Goal: Task Accomplishment & Management: Use online tool/utility

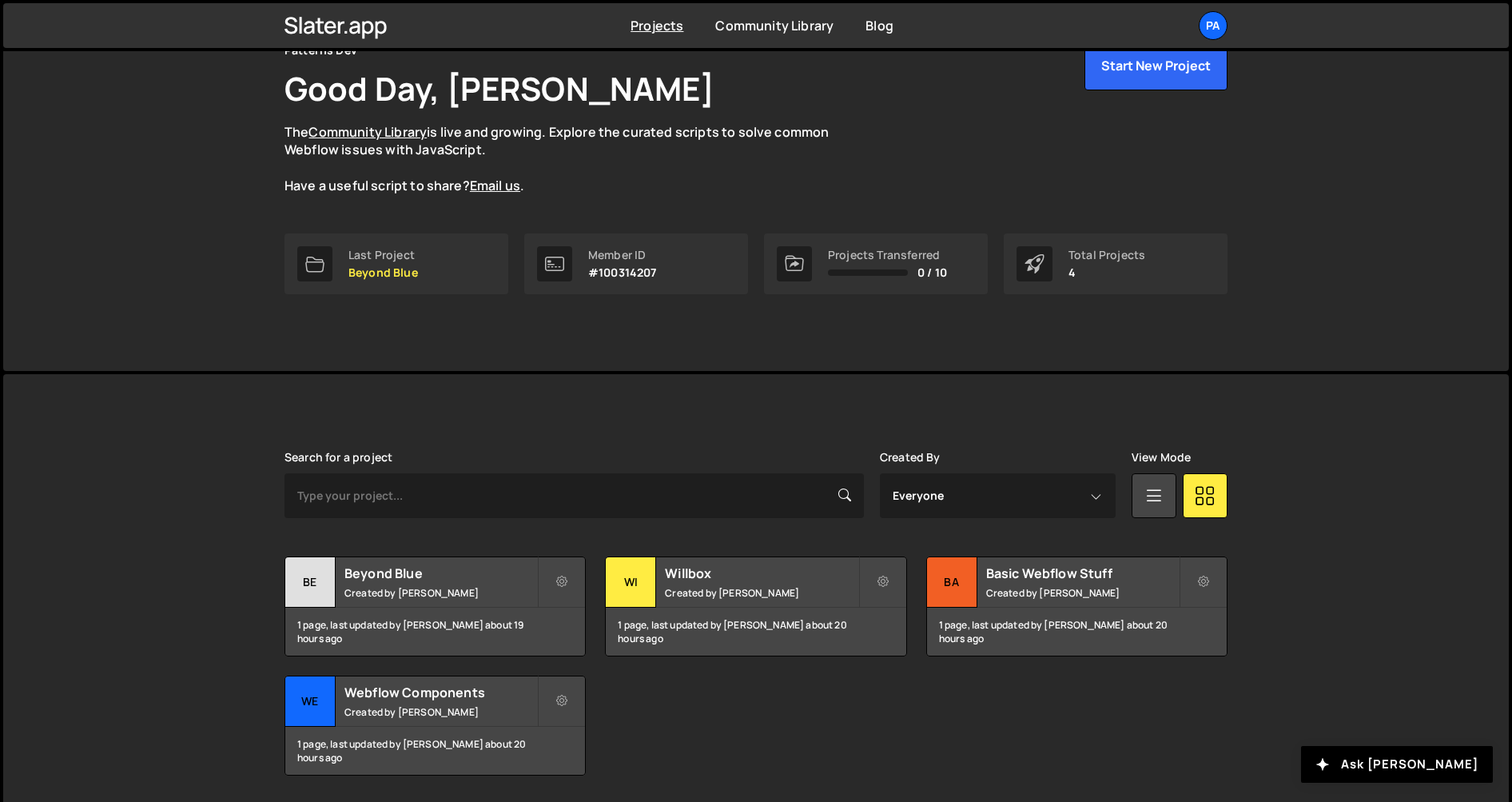
scroll to position [127, 0]
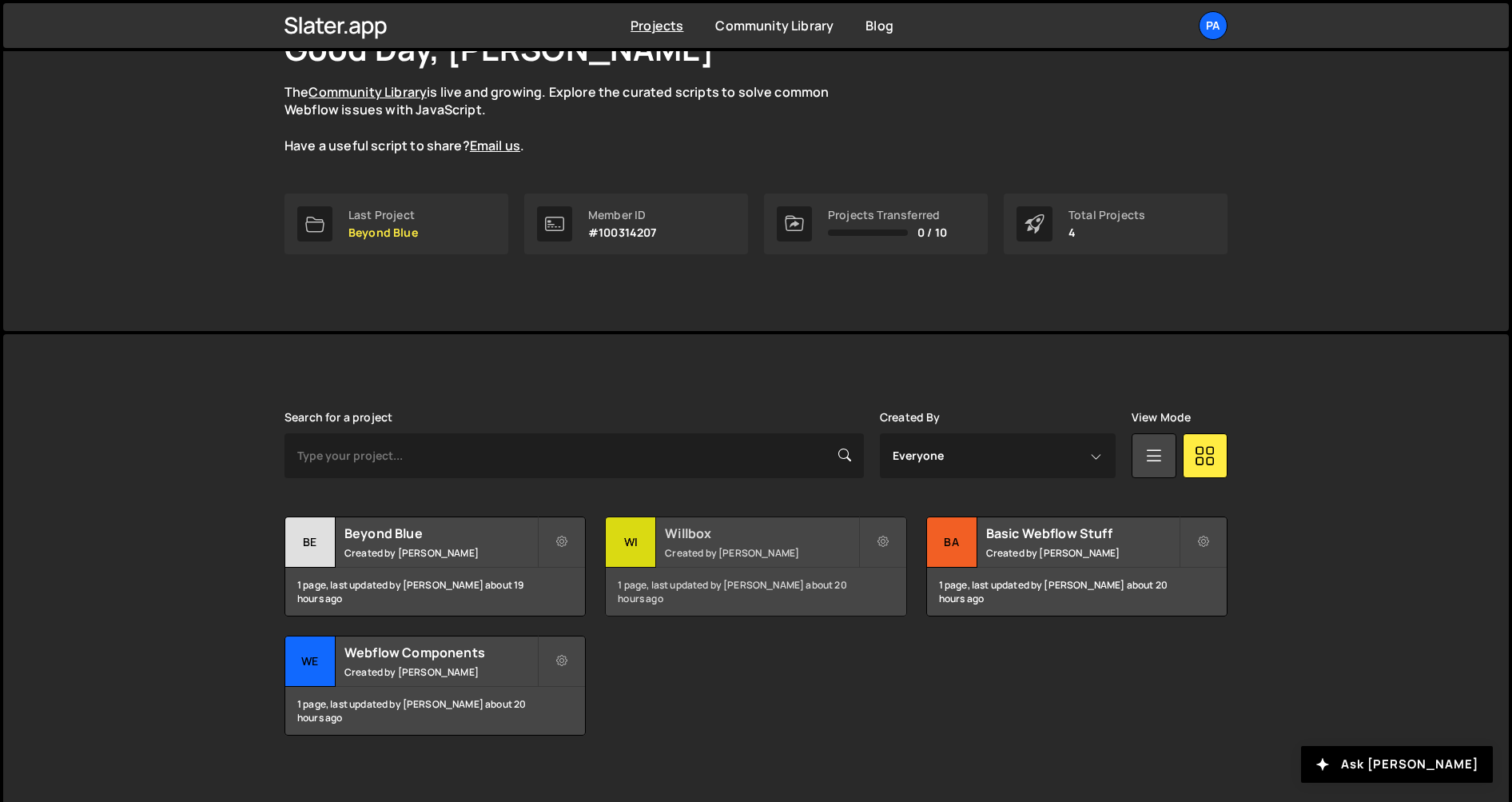
click at [701, 564] on div "Willbox Created by [PERSON_NAME]" at bounding box center [755, 541] width 300 height 50
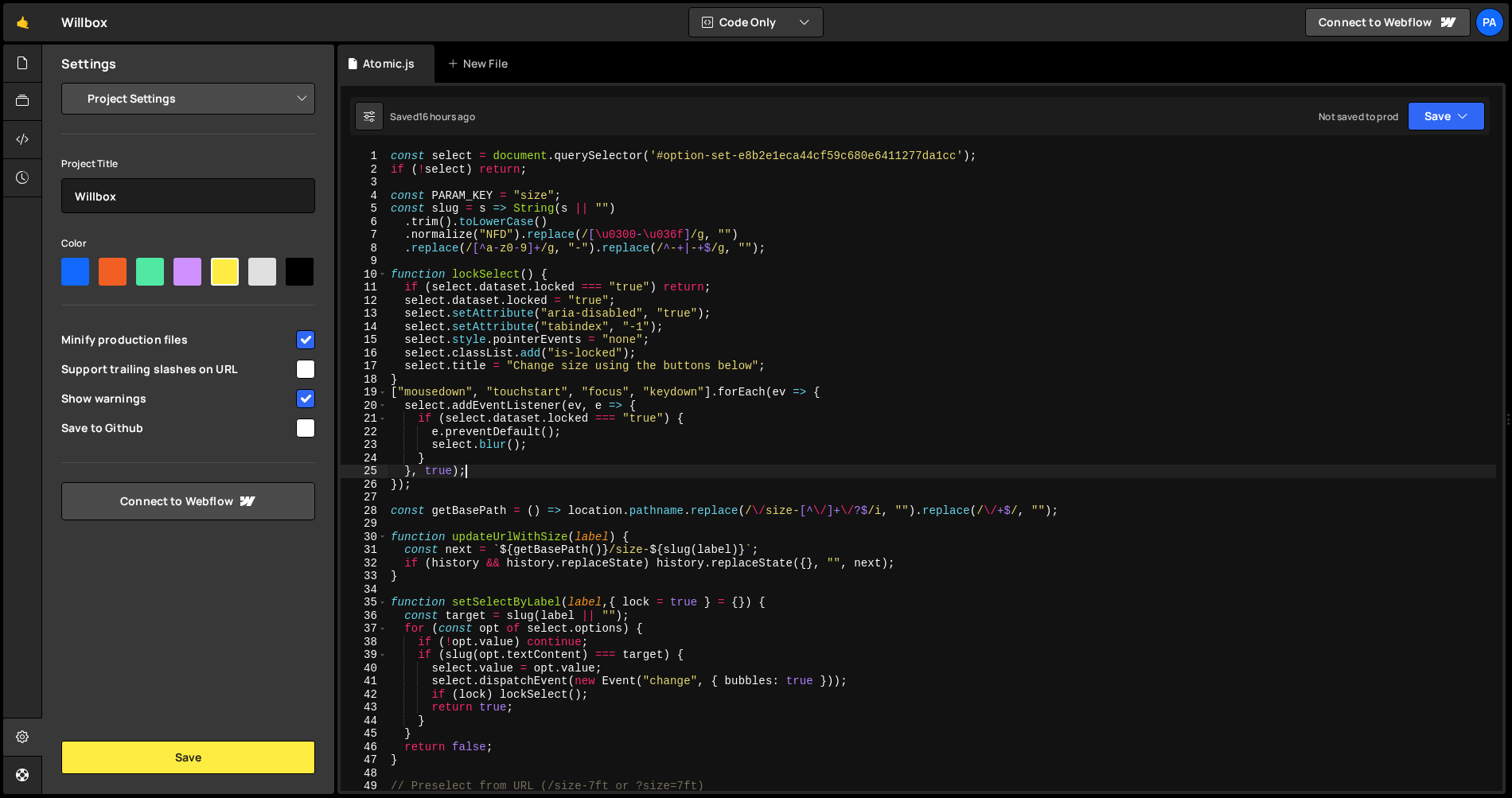
click at [539, 465] on div "const select = document . querySelector ( '#option-set-e8b2e1eca44cf59c680e6411…" at bounding box center [942, 483] width 1108 height 667
type textarea "});"
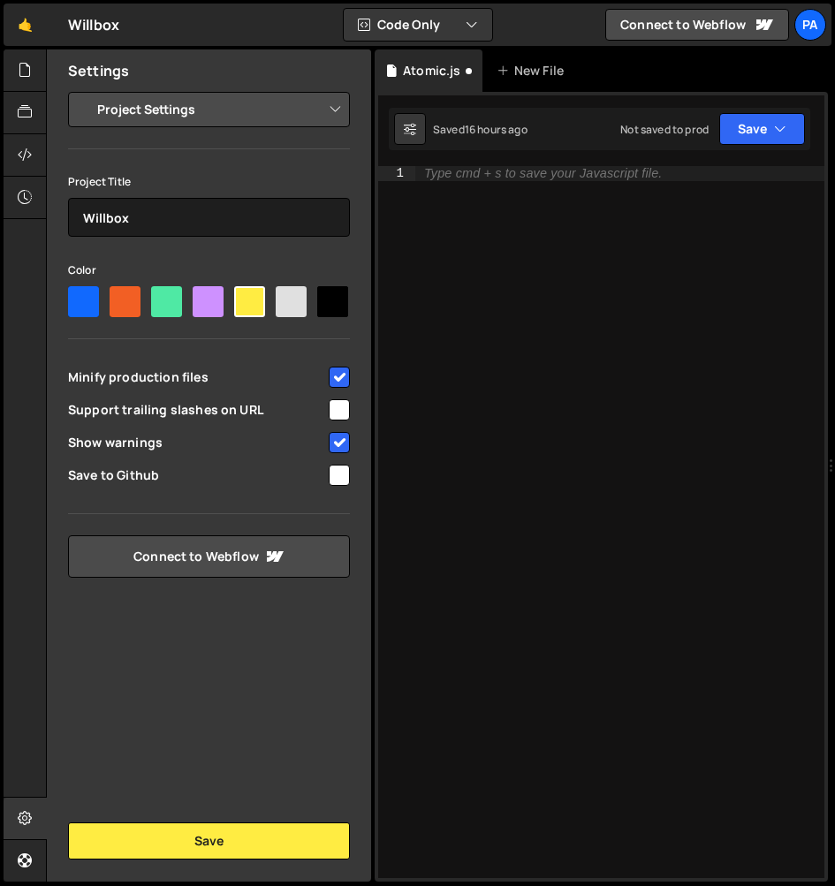
click at [631, 201] on div "Type cmd + s to save your Javascript file." at bounding box center [619, 536] width 409 height 741
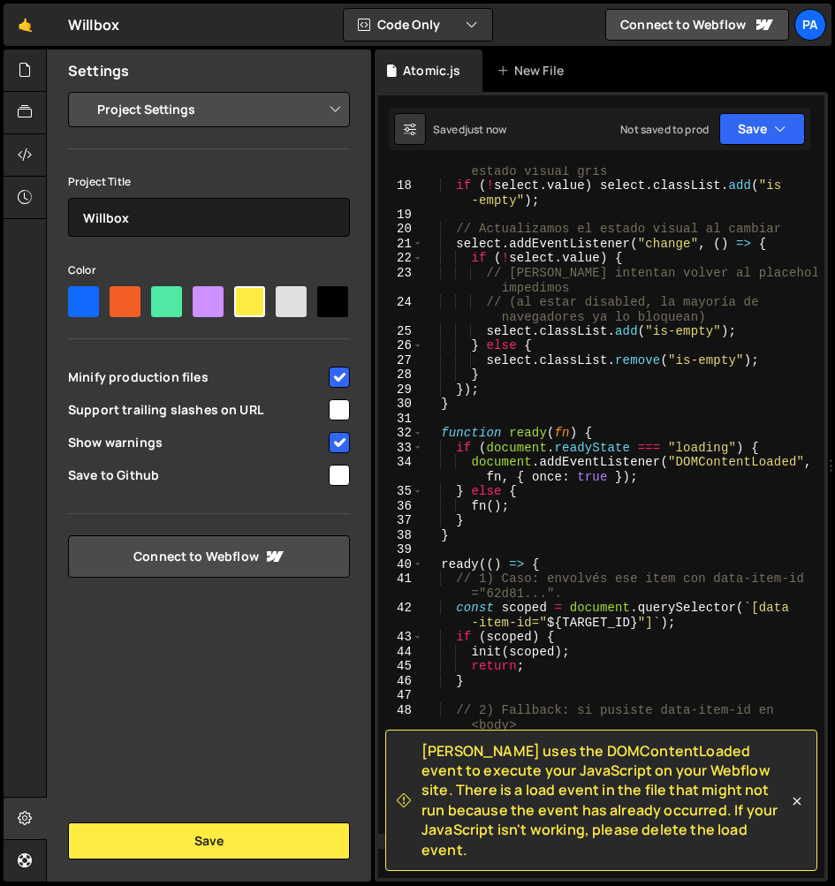
scroll to position [425, 0]
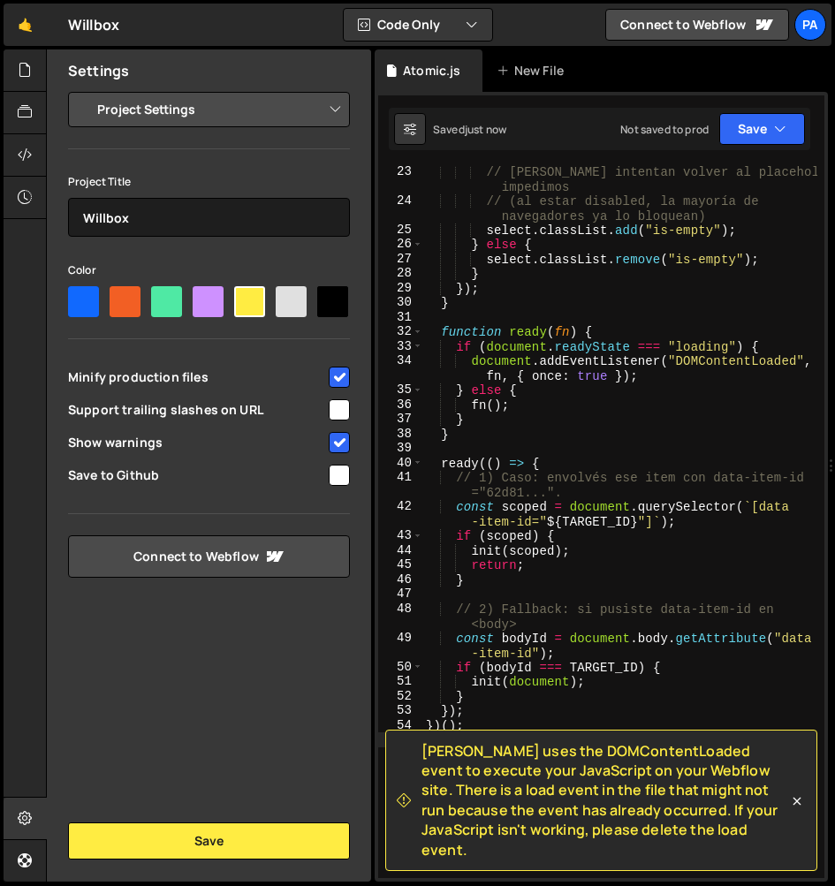
drag, startPoint x: 423, startPoint y: 768, endPoint x: 674, endPoint y: 851, distance: 264.2
click at [674, 851] on span "Slater uses the DOMContentLoaded event to execute your JavaScript on your Webfl…" at bounding box center [604, 800] width 367 height 118
copy span "Slater uses the DOMContentLoaded event to execute your JavaScript on your Webfl…"
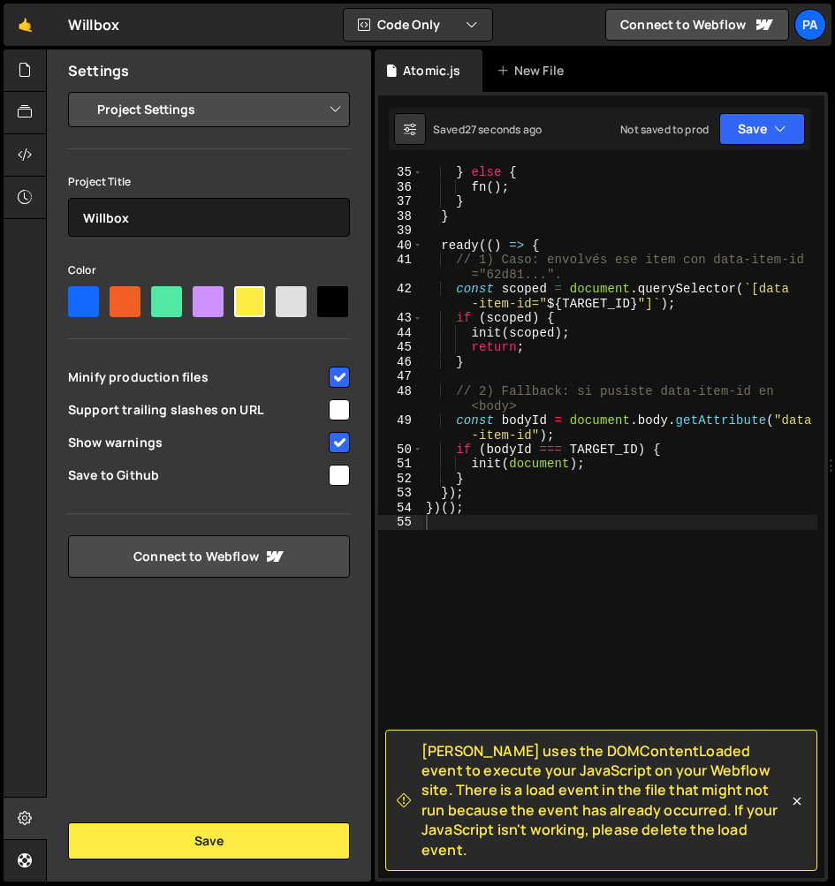
scroll to position [642, 0]
click at [542, 428] on div "} else { fn ( ) ; } } ready (( ) => { // 1) Caso: envolvés ese item con data-it…" at bounding box center [619, 535] width 395 height 741
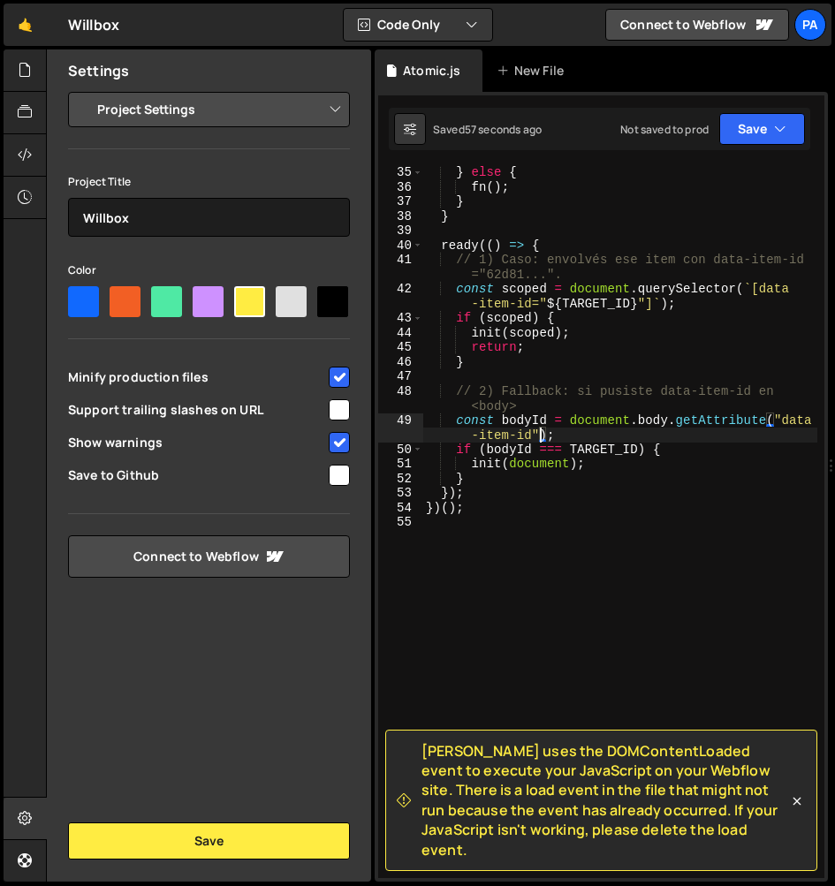
type textarea "})();"
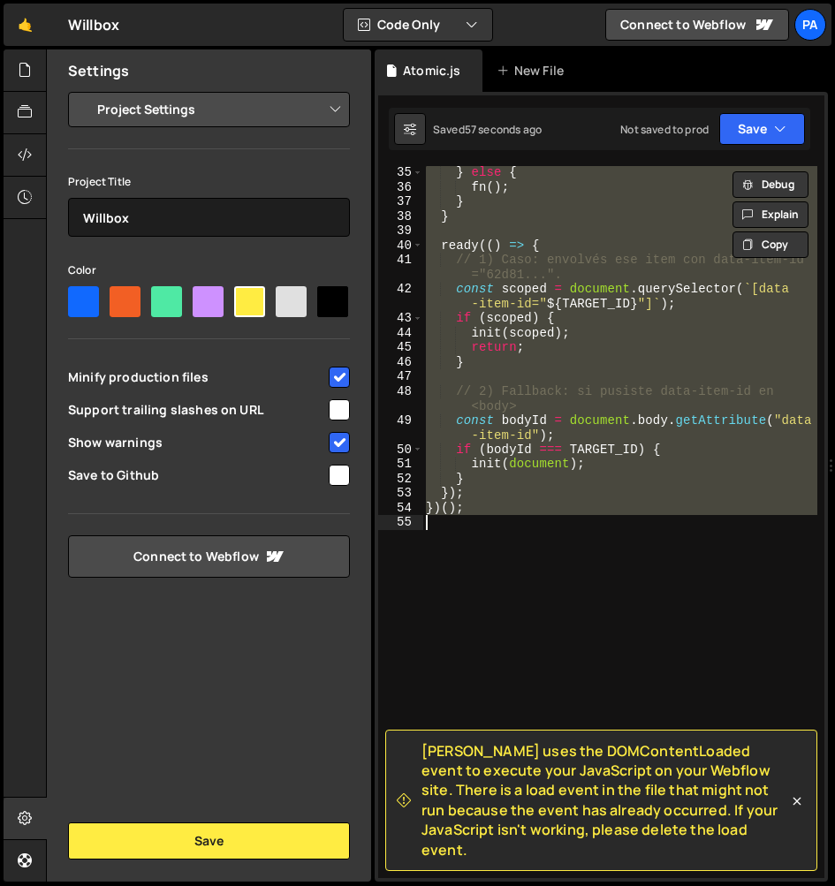
paste textarea
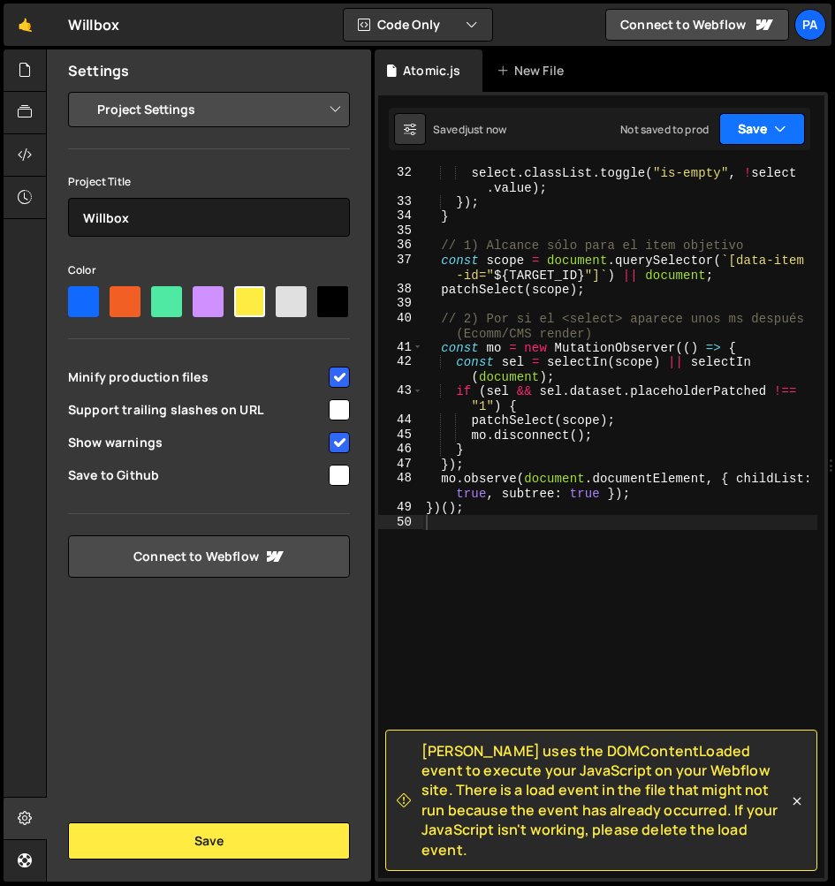
click at [752, 137] on button "Save" at bounding box center [762, 129] width 86 height 32
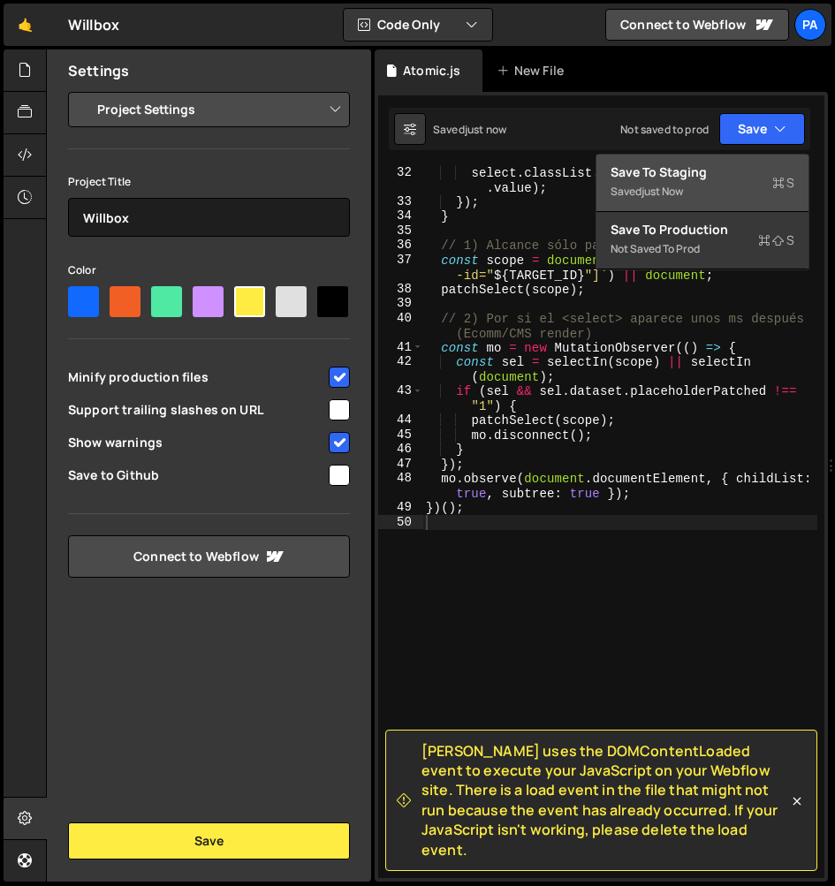
click at [727, 171] on div "Save to Staging S" at bounding box center [702, 172] width 184 height 18
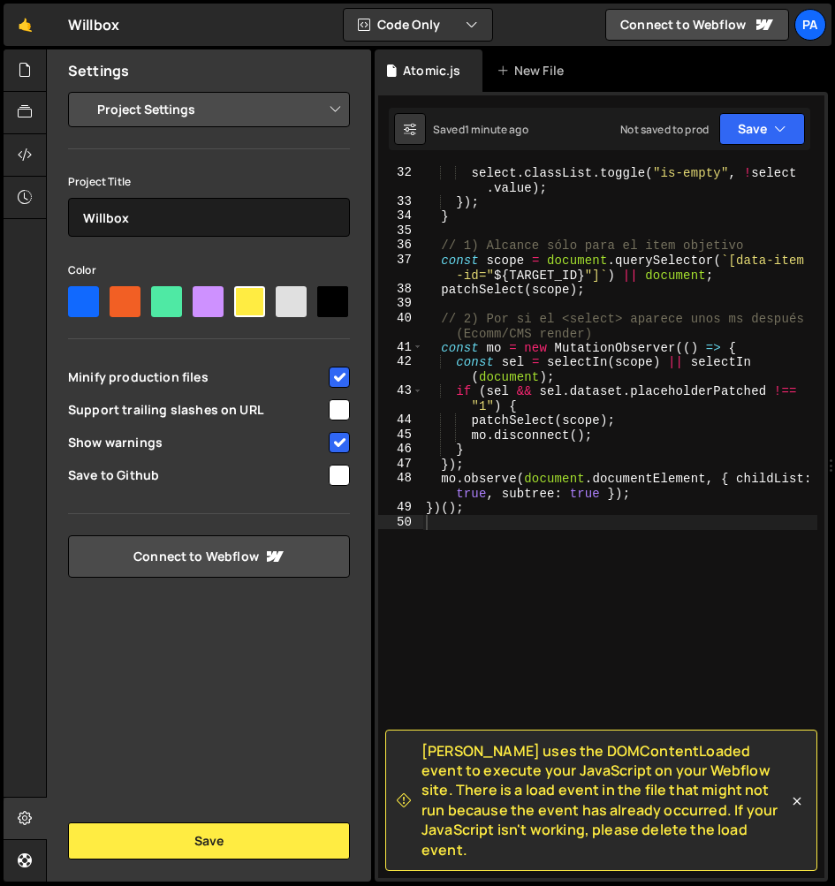
click at [628, 548] on div "select . classList . toggle ( "is-empty" , ! select . value ) ; }) ; } // 1) Al…" at bounding box center [619, 543] width 395 height 756
click at [632, 785] on span "Slater uses the DOMContentLoaded event to execute your JavaScript on your Webfl…" at bounding box center [604, 800] width 367 height 118
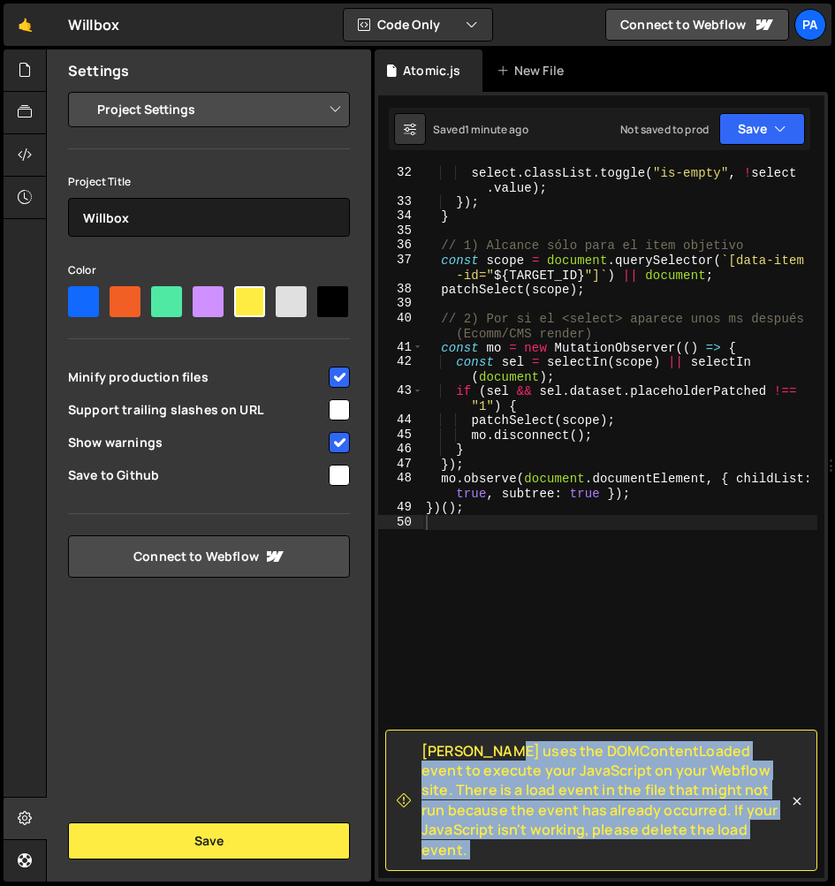
click at [632, 785] on span "Slater uses the DOMContentLoaded event to execute your JavaScript on your Webfl…" at bounding box center [604, 800] width 367 height 118
copy div "Slater uses the DOMContentLoaded event to execute your JavaScript on your Webfl…"
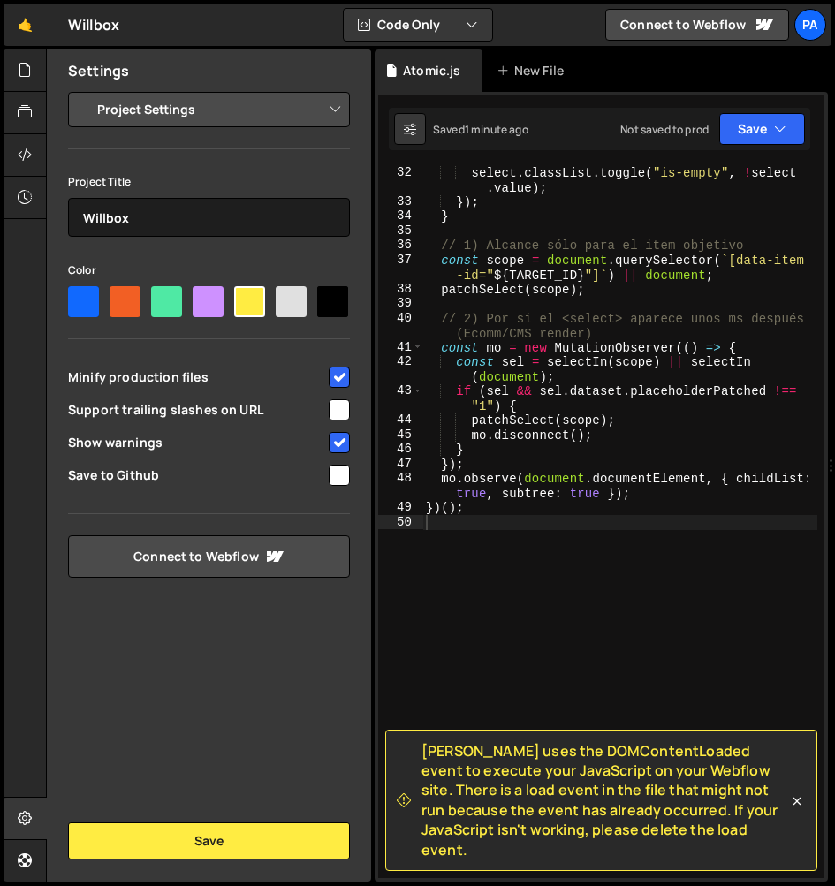
click at [529, 606] on div "select . classList . toggle ( "is-empty" , ! select . value ) ; }) ; } // 1) Al…" at bounding box center [619, 543] width 395 height 756
click at [760, 140] on button "Save" at bounding box center [762, 129] width 86 height 32
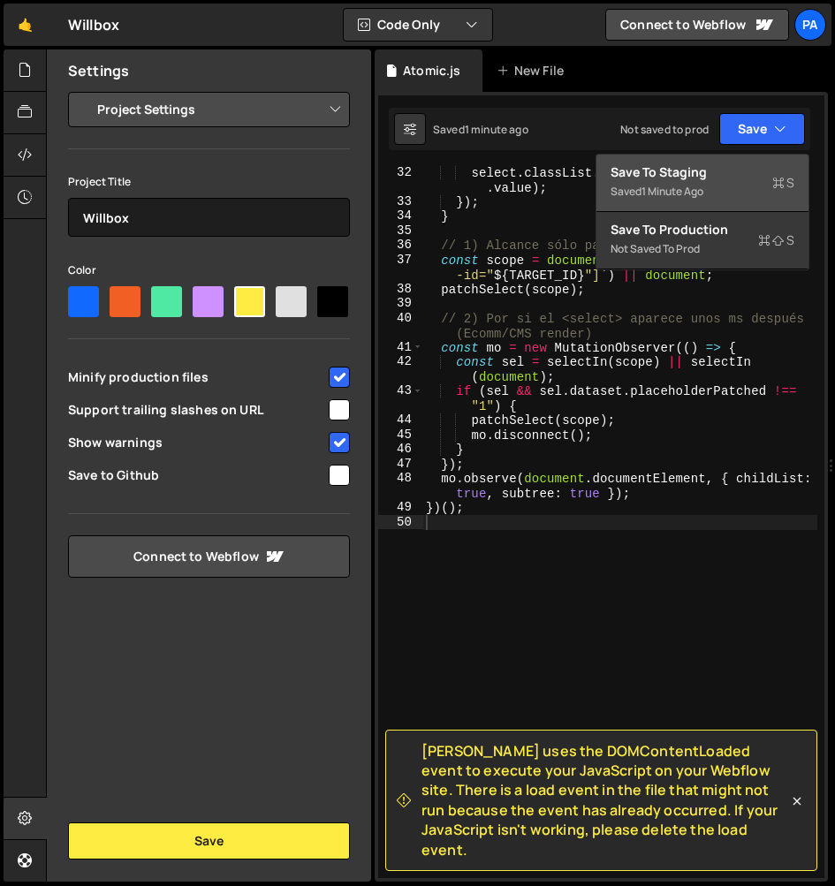
click at [738, 167] on div "Save to Staging S" at bounding box center [702, 172] width 184 height 18
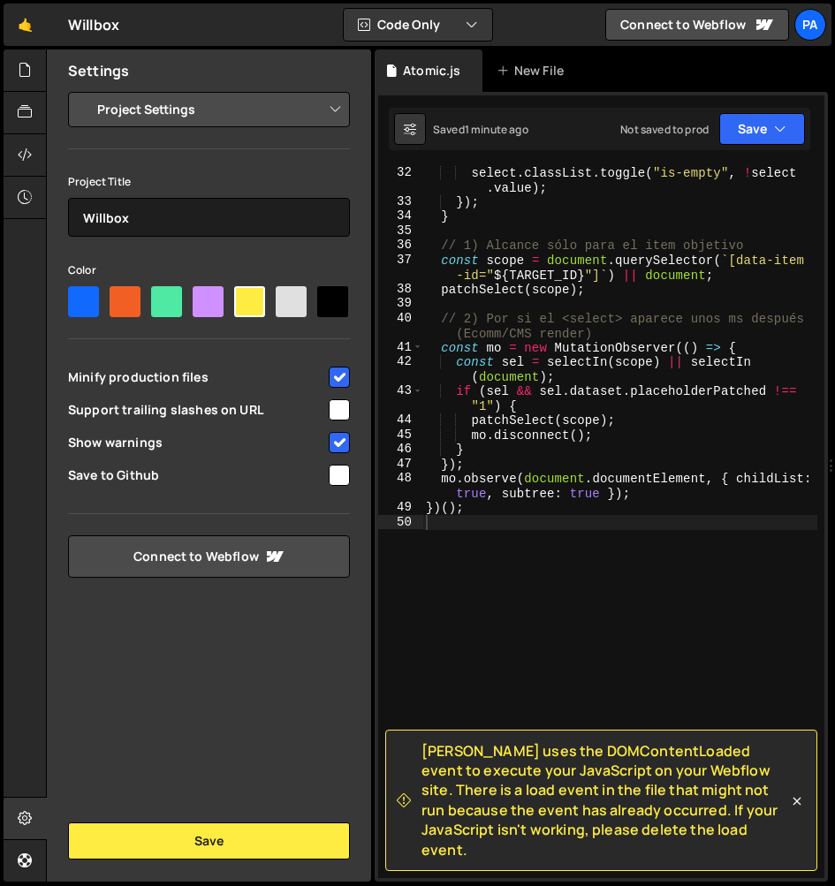
click at [539, 778] on span "Slater uses the DOMContentLoaded event to execute your JavaScript on your Webfl…" at bounding box center [604, 800] width 367 height 118
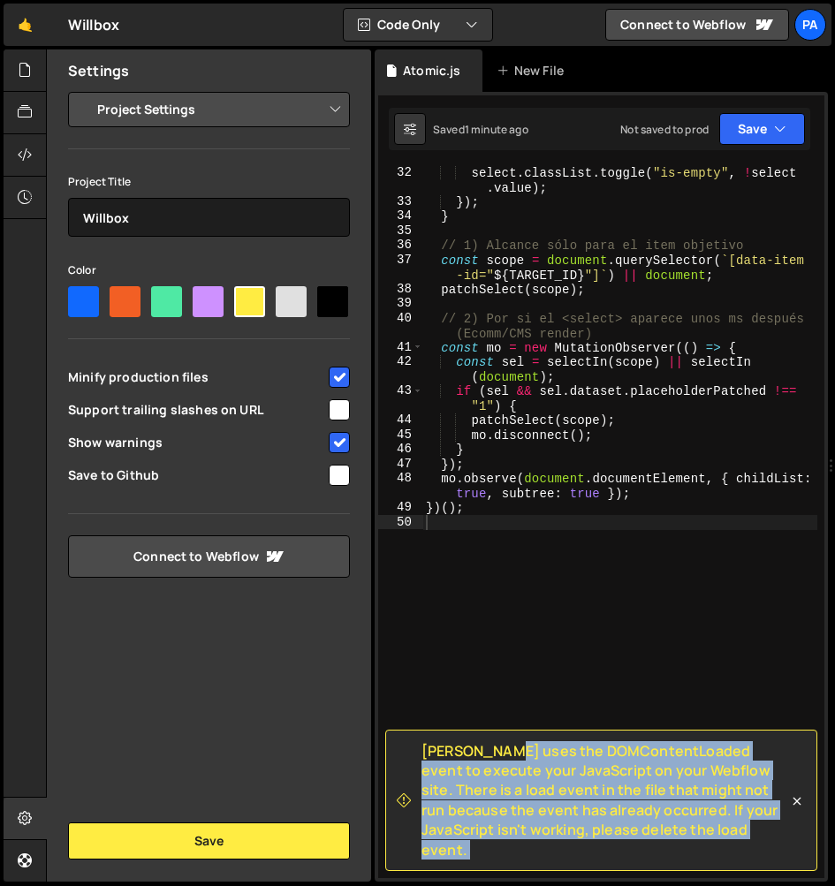
click at [539, 778] on span "Slater uses the DOMContentLoaded event to execute your JavaScript on your Webfl…" at bounding box center [604, 800] width 367 height 118
copy div "Slater uses the DOMContentLoaded event to execute your JavaScript on your Webfl…"
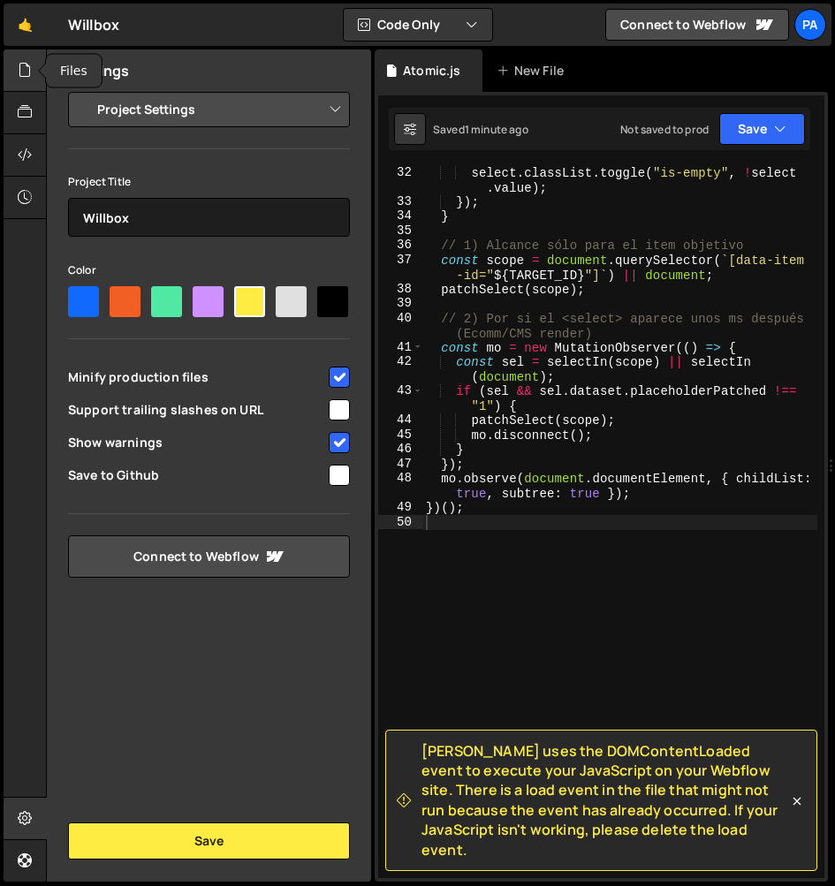
click at [23, 68] on icon at bounding box center [25, 69] width 14 height 19
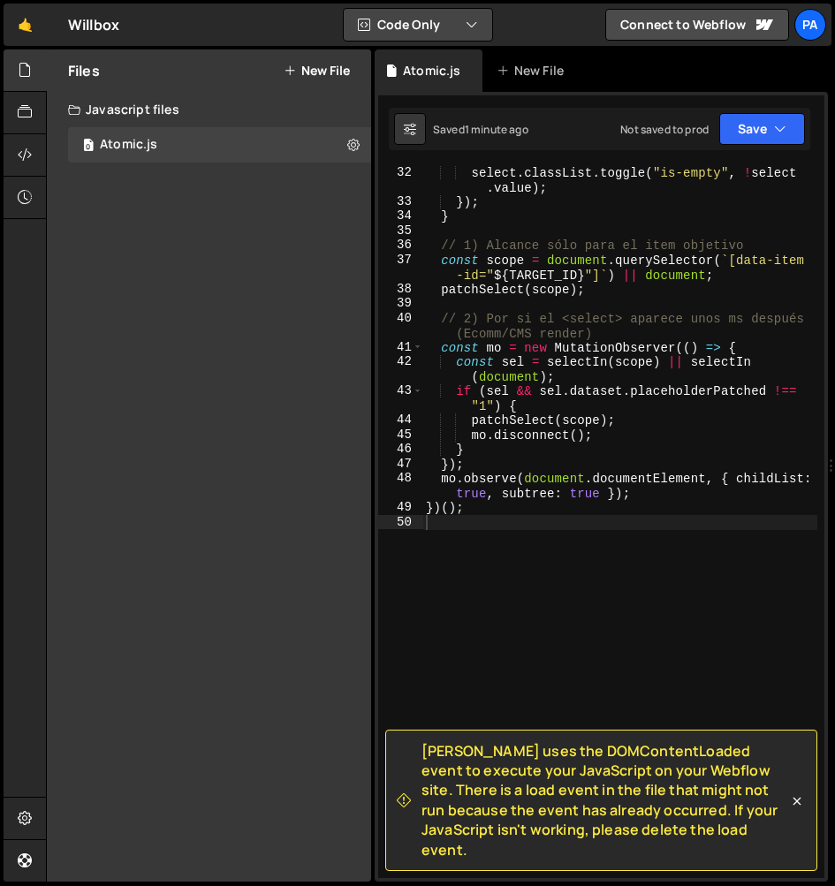
click at [441, 27] on button "Code Only" at bounding box center [418, 25] width 148 height 32
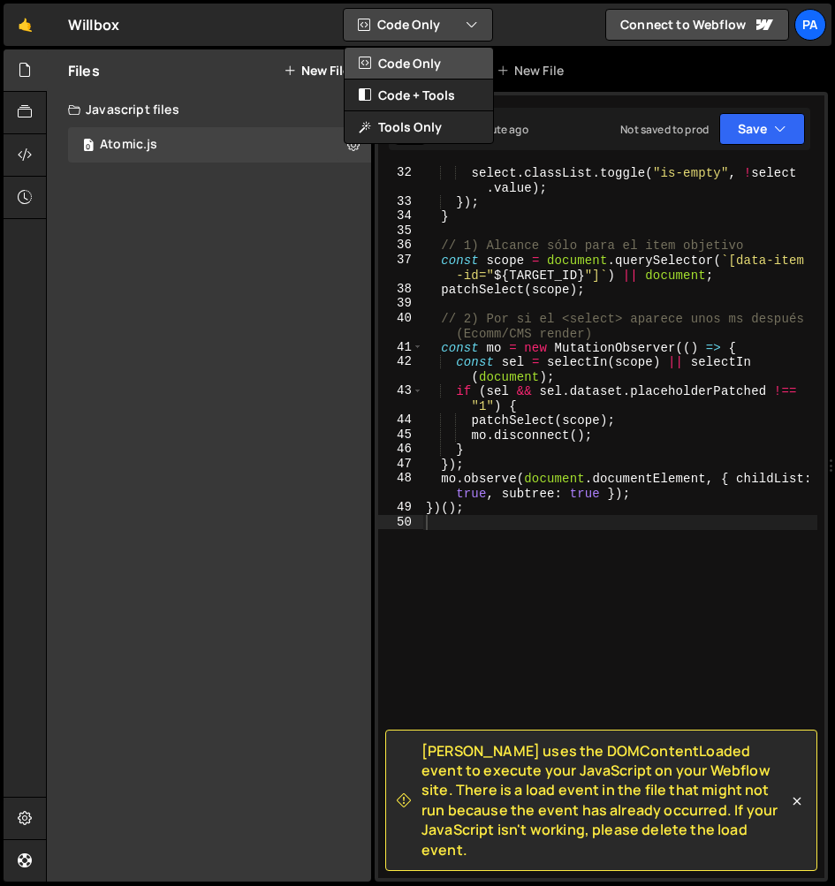
click at [429, 57] on button "Code Only" at bounding box center [418, 64] width 148 height 32
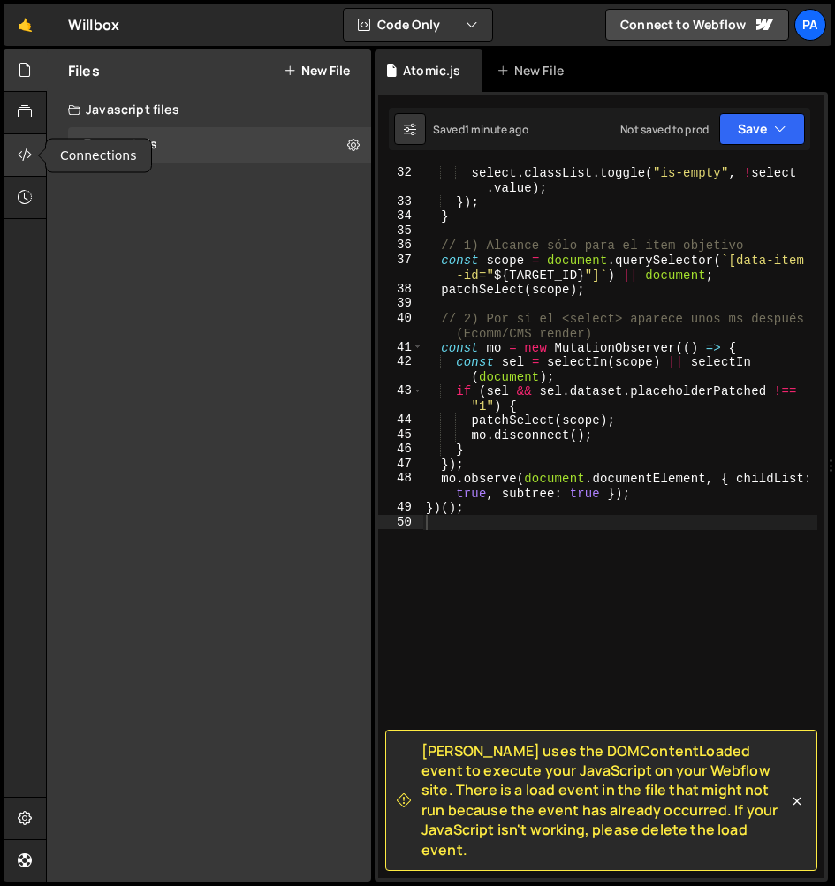
click at [31, 150] on icon at bounding box center [25, 154] width 14 height 19
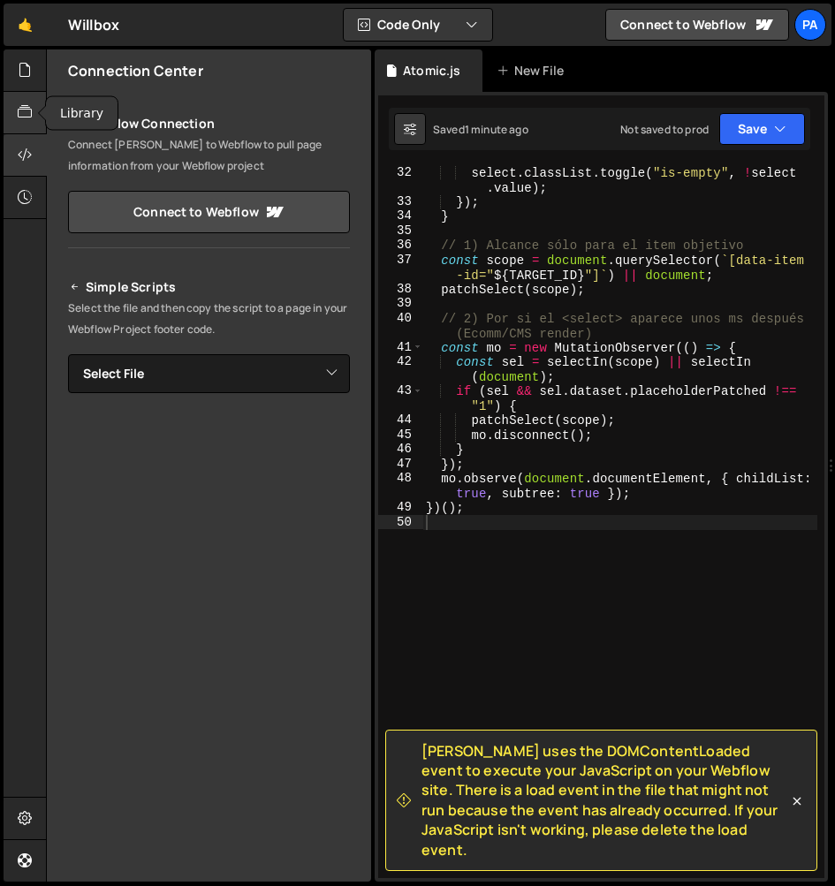
click at [20, 106] on icon at bounding box center [25, 111] width 14 height 19
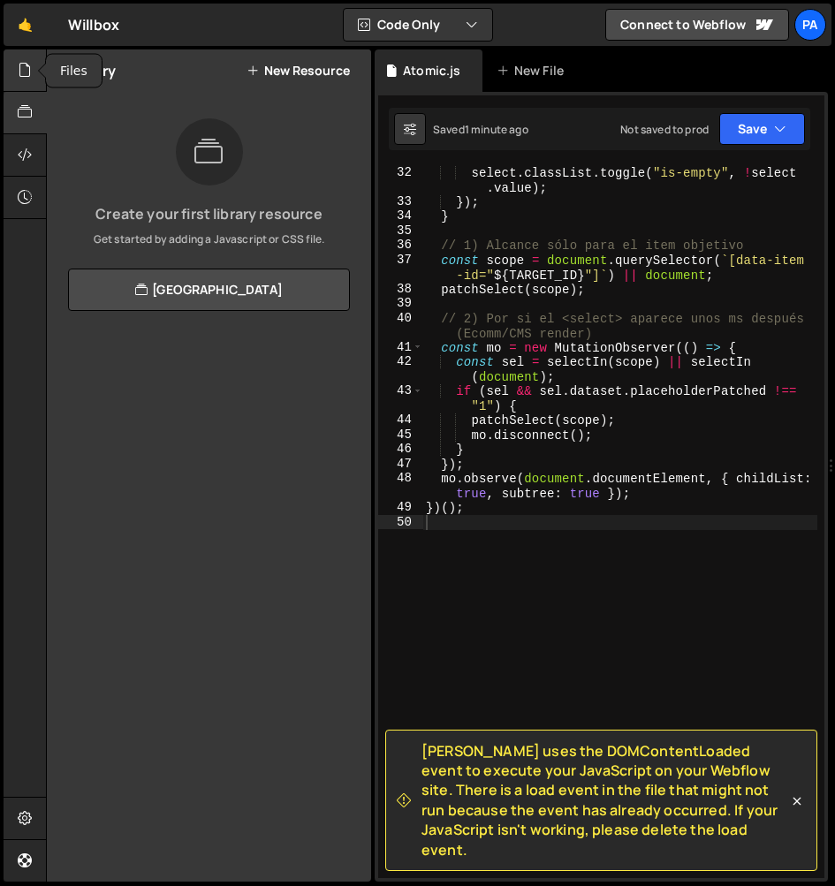
click at [15, 77] on div at bounding box center [25, 70] width 43 height 42
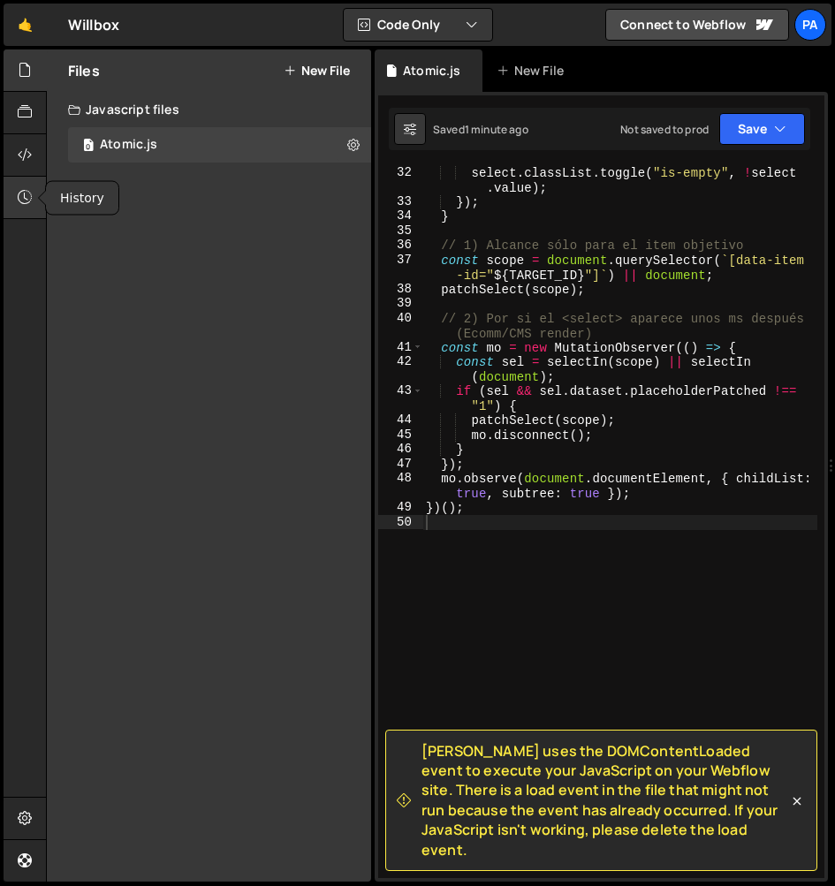
click at [19, 193] on icon at bounding box center [25, 196] width 14 height 19
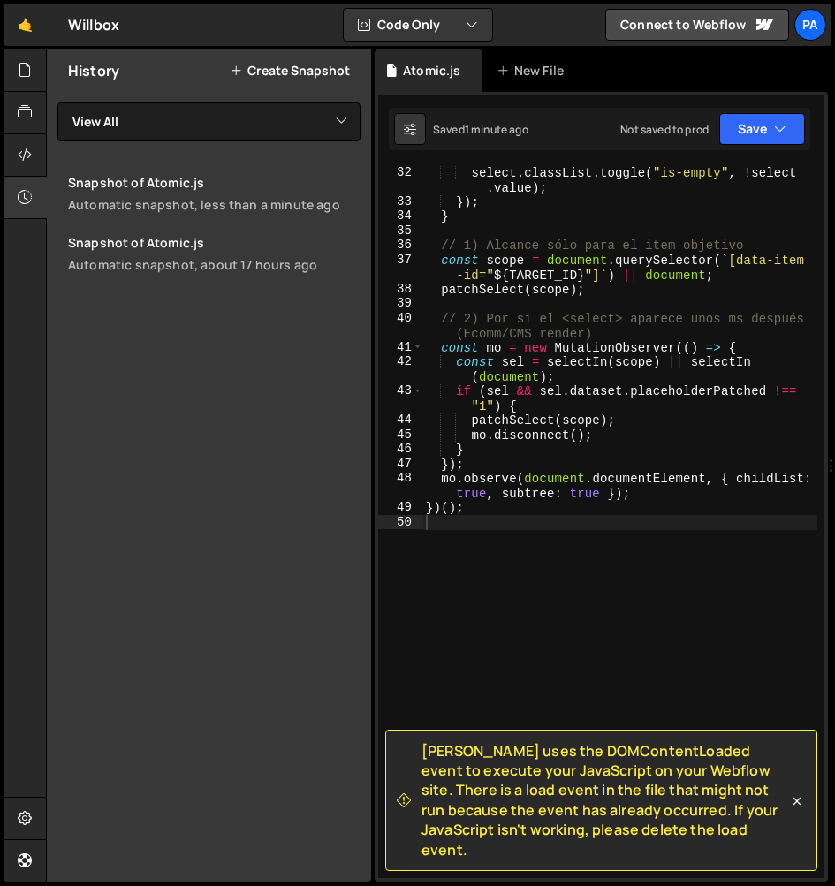
click at [689, 651] on div "select . classList . toggle ( "is-empty" , ! select . value ) ; }) ; } // 1) Al…" at bounding box center [619, 543] width 395 height 756
click at [637, 817] on span "Slater uses the DOMContentLoaded event to execute your JavaScript on your Webfl…" at bounding box center [604, 800] width 367 height 118
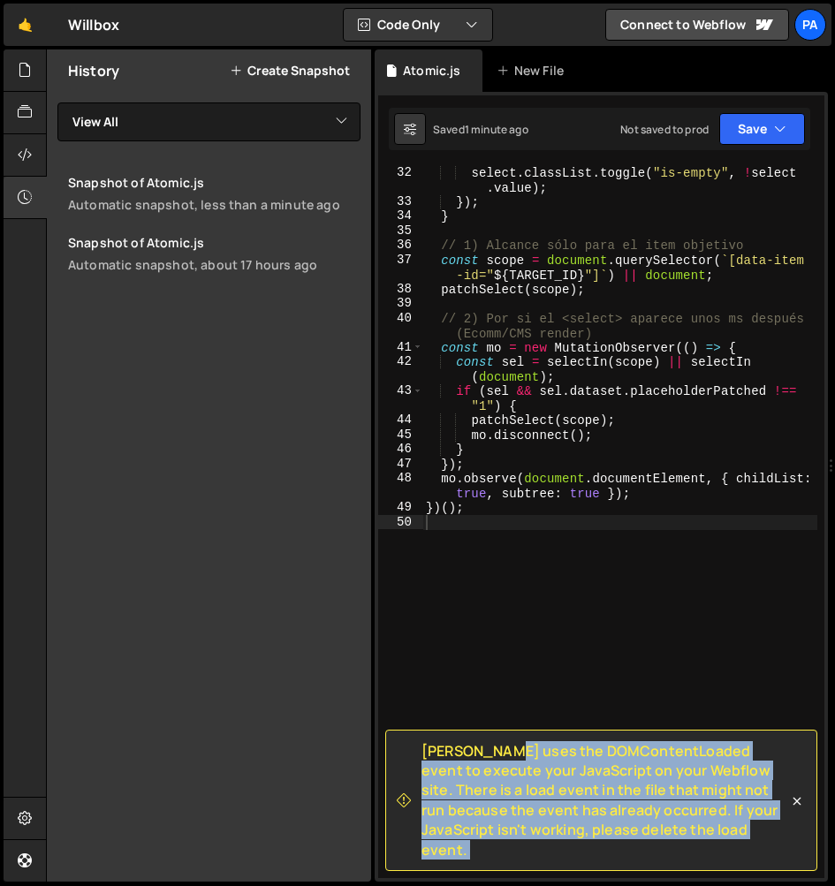
click at [637, 817] on span "Slater uses the DOMContentLoaded event to execute your JavaScript on your Webfl…" at bounding box center [604, 800] width 367 height 118
copy div "Slater uses the DOMContentLoaded event to execute your JavaScript on your Webfl…"
click at [174, 200] on div "Automatic snapshot, less than a minute ago" at bounding box center [214, 204] width 292 height 17
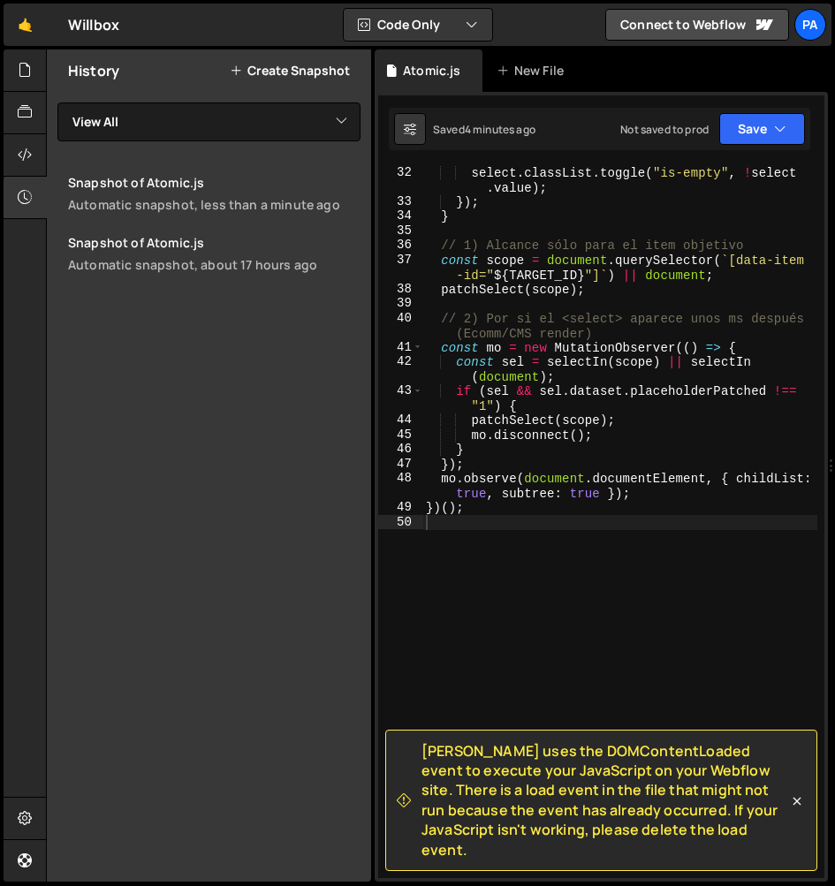
click at [475, 324] on div "select . classList . toggle ( "is-empty" , ! select . value ) ; }) ; } // 1) Al…" at bounding box center [619, 543] width 395 height 756
click at [548, 345] on div "select . classList . toggle ( "is-empty" , ! select . value ) ; }) ; } // 1) Al…" at bounding box center [619, 543] width 395 height 756
type textarea "})();"
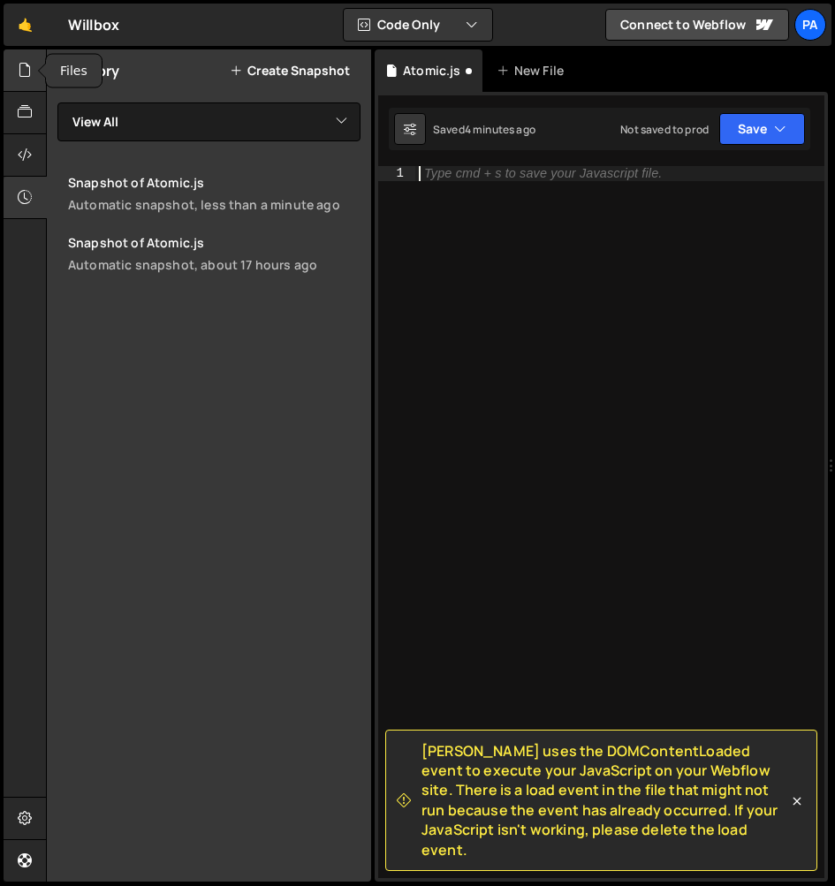
click at [33, 69] on div at bounding box center [25, 70] width 43 height 42
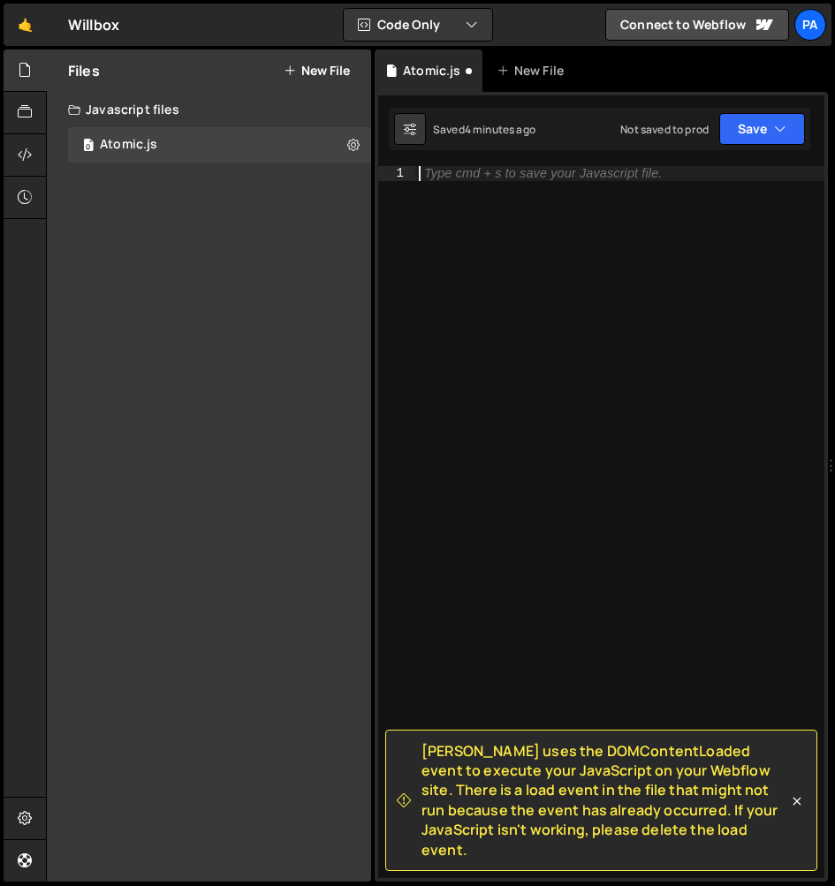
click at [648, 359] on div "Type cmd + s to save your Javascript file." at bounding box center [619, 536] width 409 height 741
click at [795, 805] on icon at bounding box center [797, 801] width 8 height 8
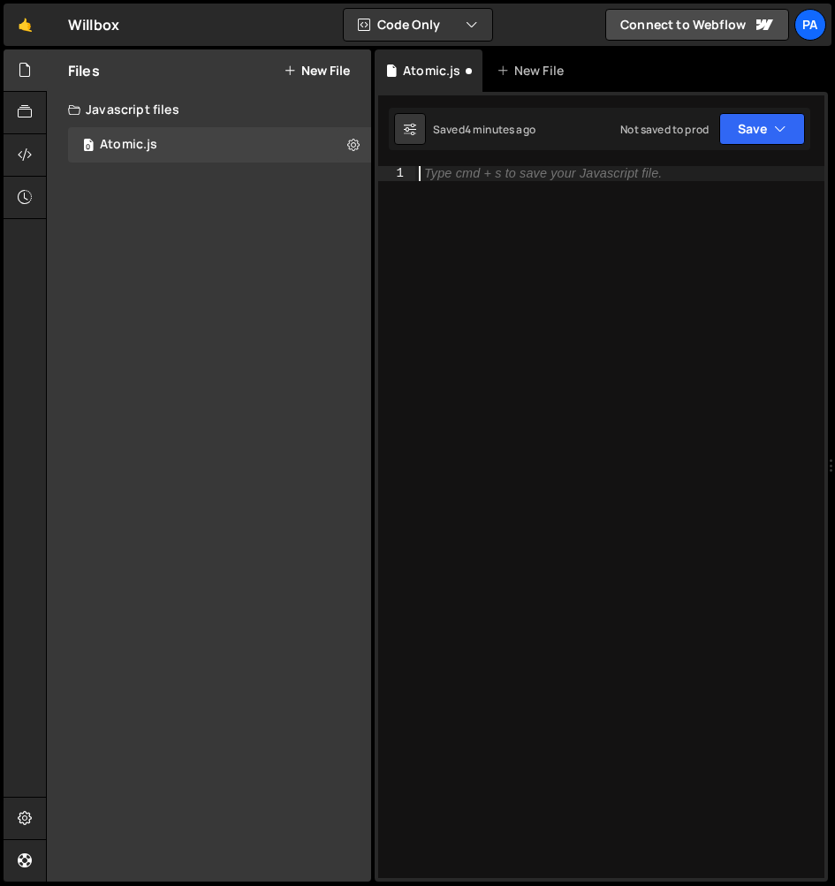
click at [714, 494] on div "Type cmd + s to save your Javascript file." at bounding box center [619, 536] width 409 height 741
click at [34, 110] on div at bounding box center [25, 113] width 43 height 42
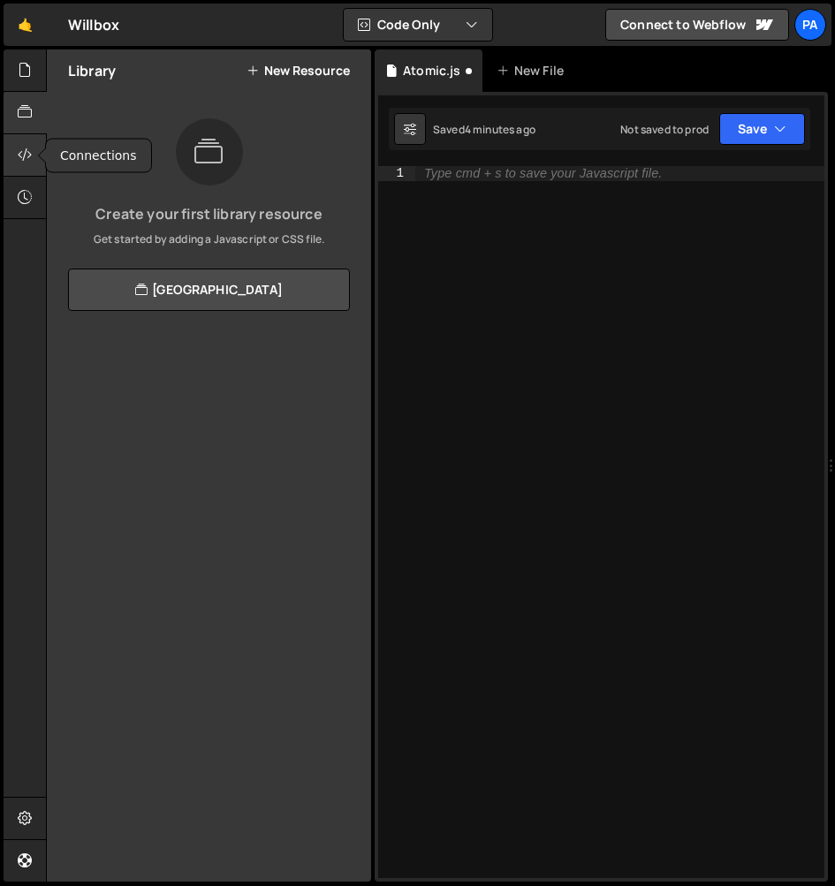
click at [31, 155] on icon at bounding box center [25, 154] width 14 height 19
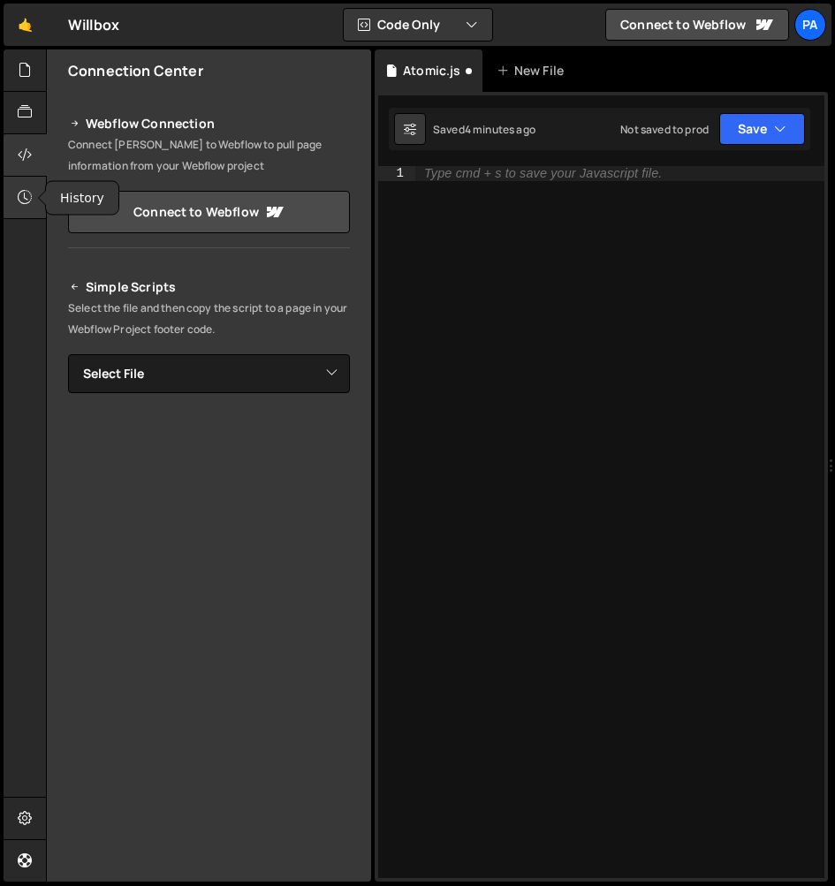
click at [29, 198] on icon at bounding box center [25, 196] width 14 height 19
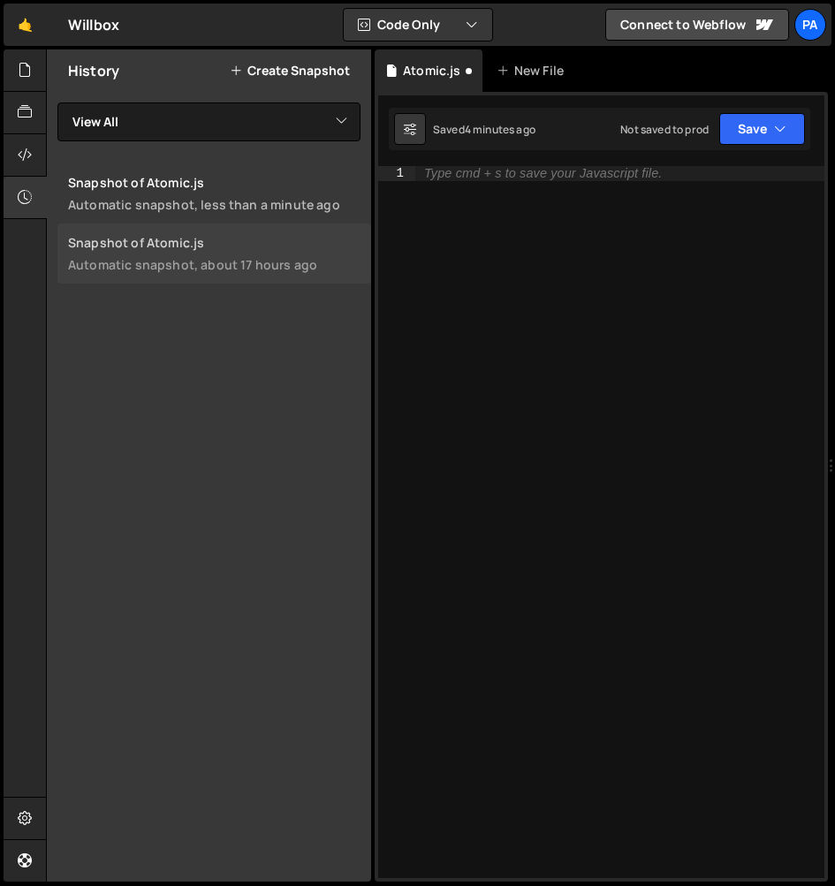
click at [244, 260] on div "Automatic snapshot, about 17 hours ago" at bounding box center [214, 264] width 292 height 17
click at [268, 214] on link "Snapshot of Atomic.js Automatic snapshot, less than a minute ago" at bounding box center [214, 193] width 314 height 60
click at [204, 449] on div "History Create Snapshot View All Atomic Snapshot of Atomic.js Automatic snapsho…" at bounding box center [209, 465] width 324 height 832
click at [35, 26] on link "🤙" at bounding box center [25, 25] width 43 height 42
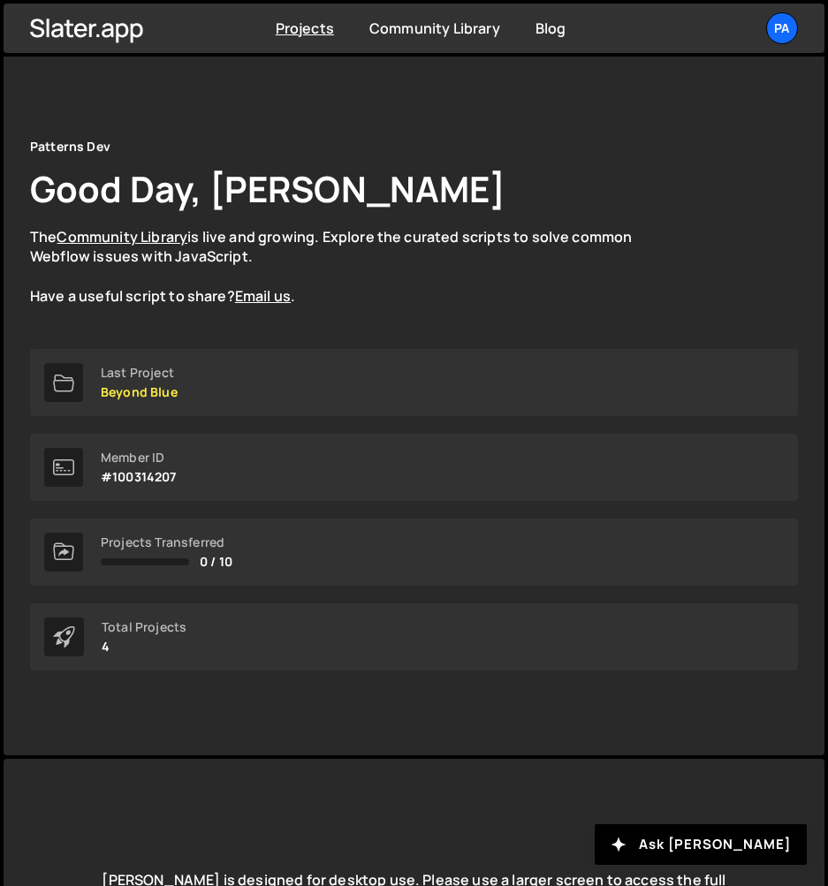
scroll to position [123, 0]
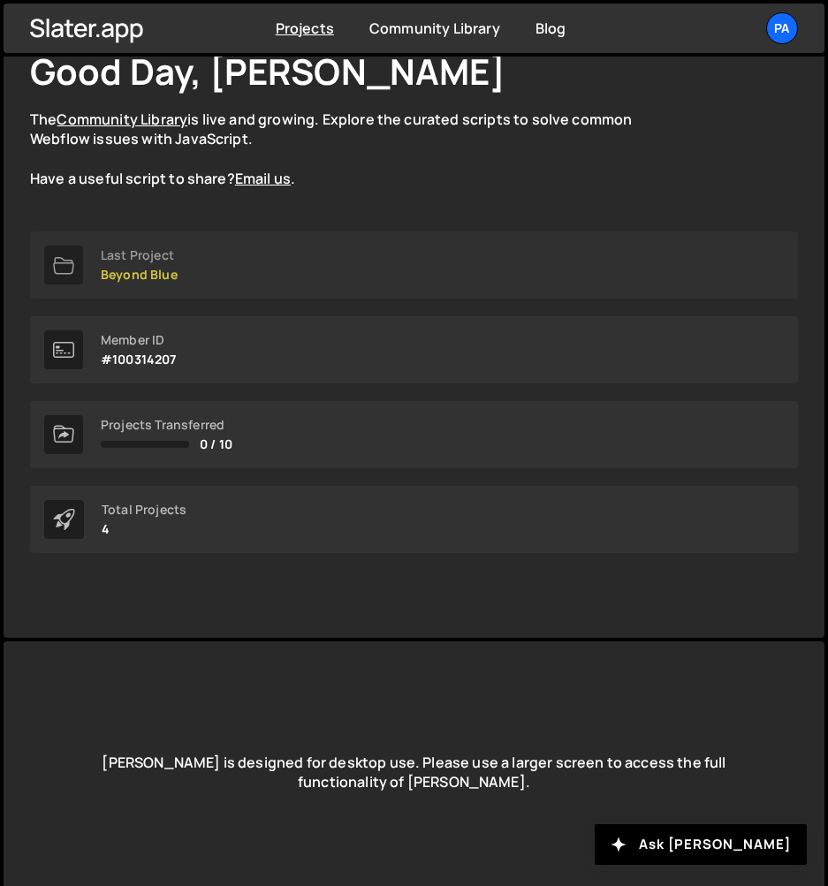
click at [296, 259] on link "Last Project Beyond Blue" at bounding box center [413, 264] width 767 height 67
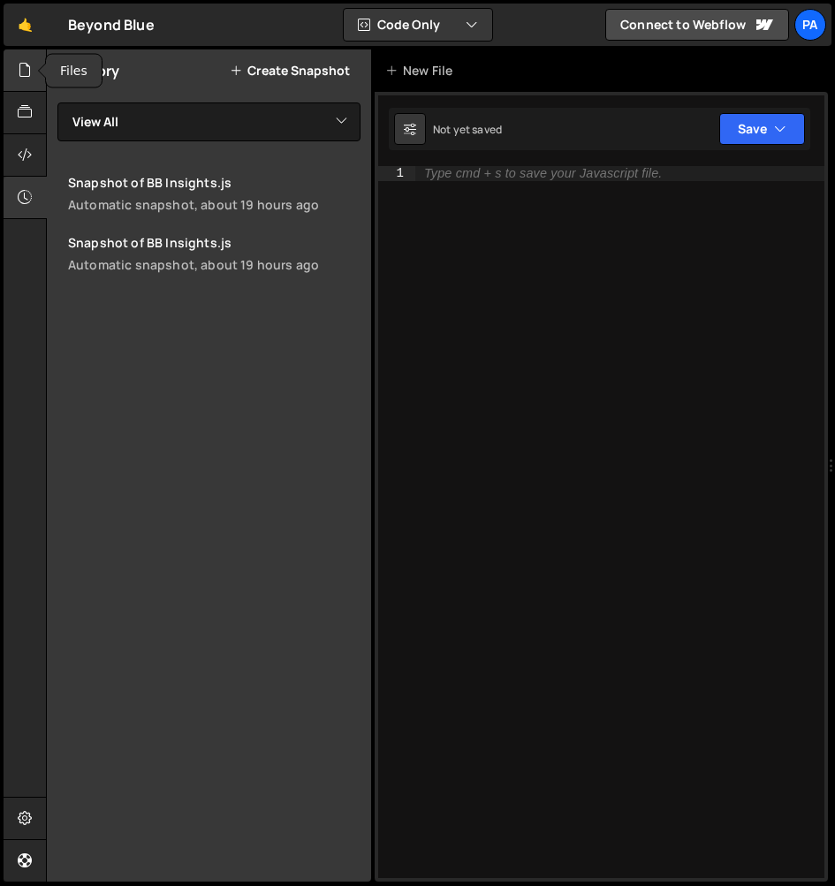
click at [17, 60] on div at bounding box center [25, 70] width 43 height 42
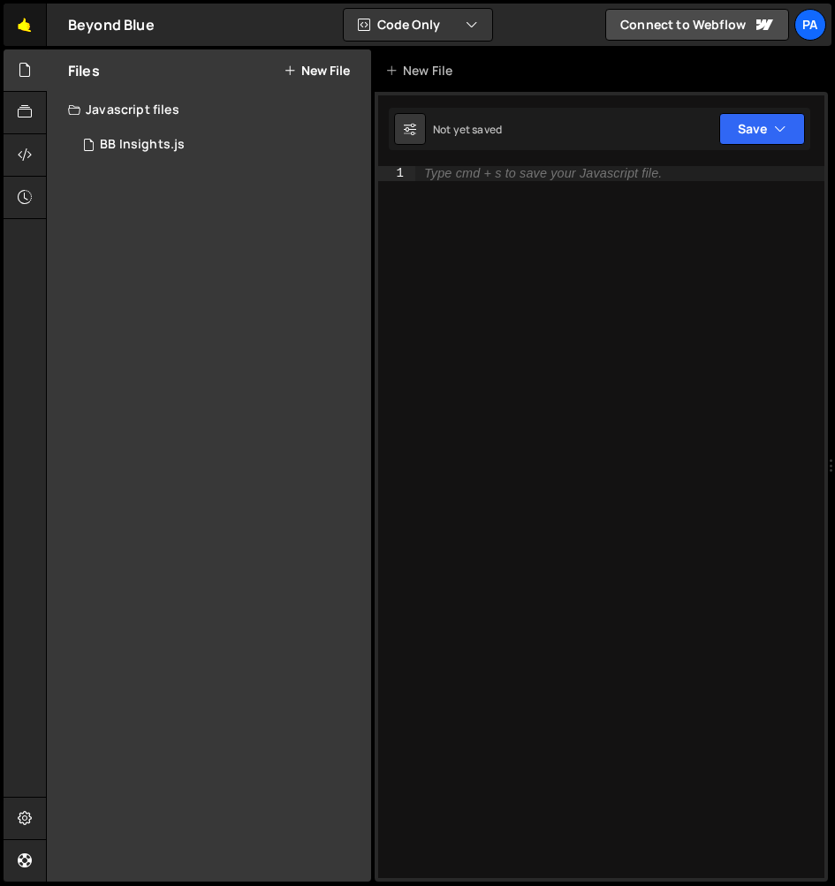
click at [19, 24] on link "🤙" at bounding box center [25, 25] width 43 height 42
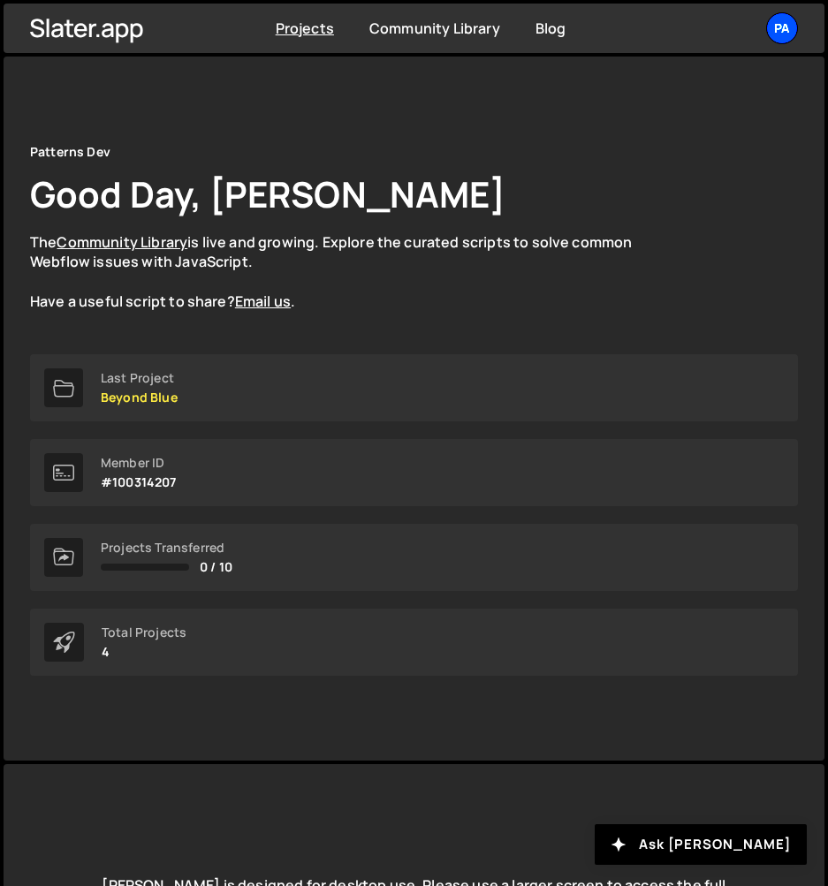
click at [791, 25] on div "Pa" at bounding box center [782, 28] width 32 height 32
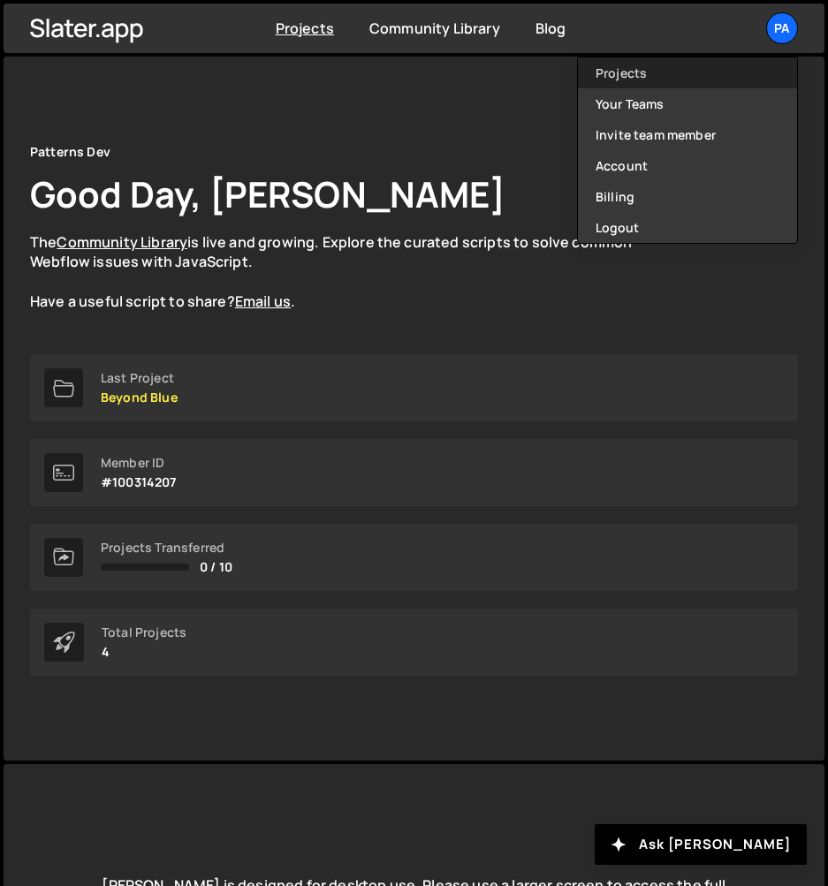
click at [681, 74] on link "Projects" at bounding box center [687, 72] width 219 height 31
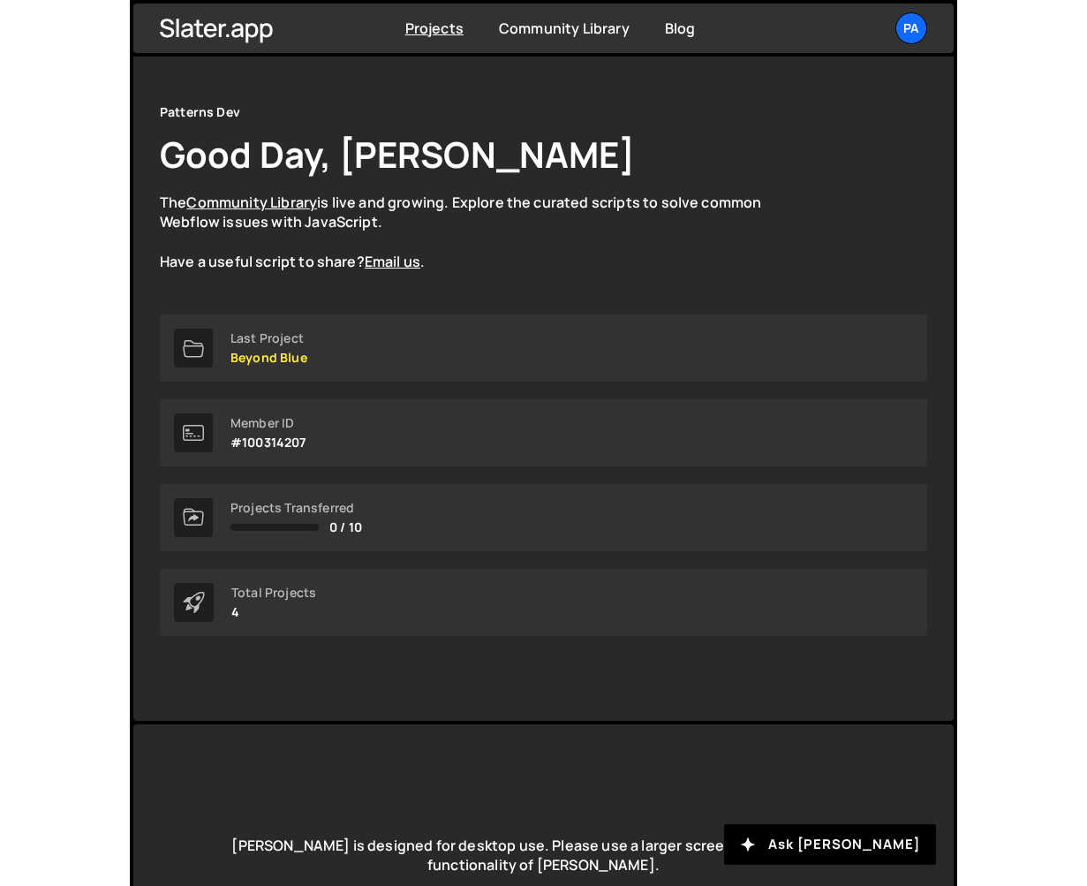
scroll to position [123, 0]
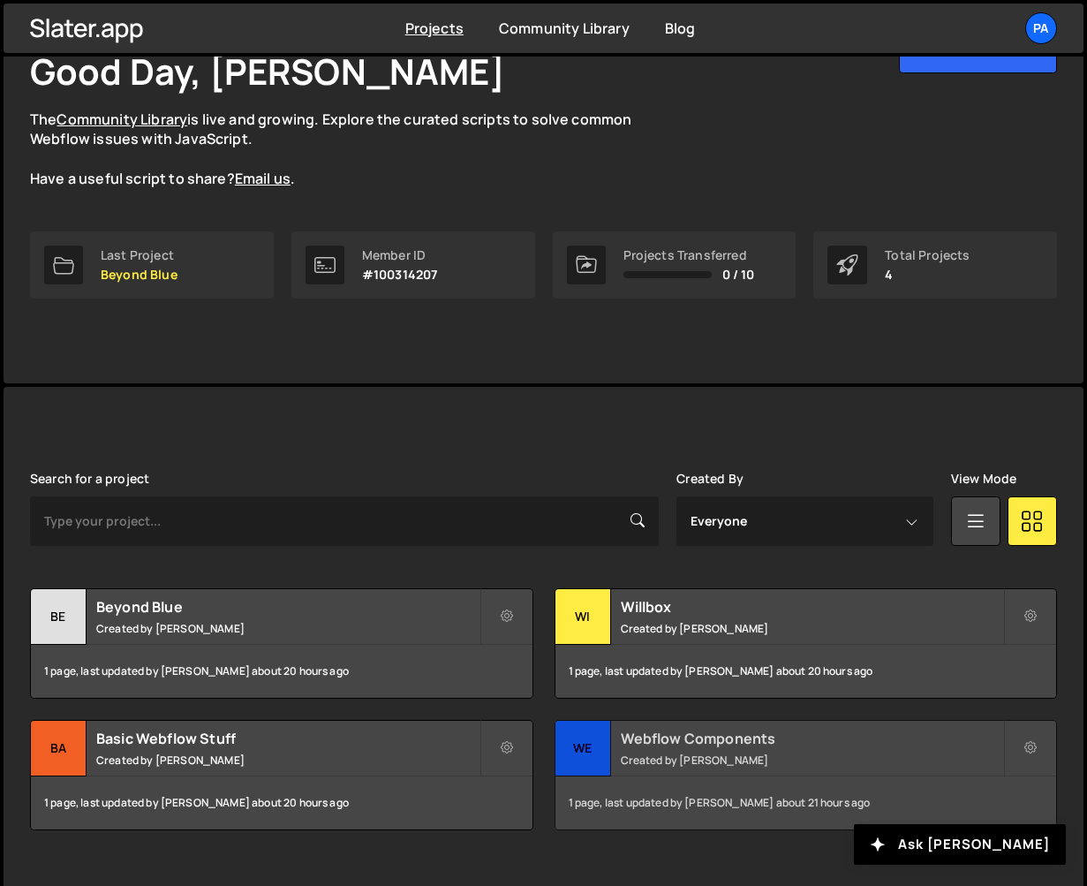
click at [687, 752] on small "Created by Pablo Gubelin" at bounding box center [812, 759] width 383 height 15
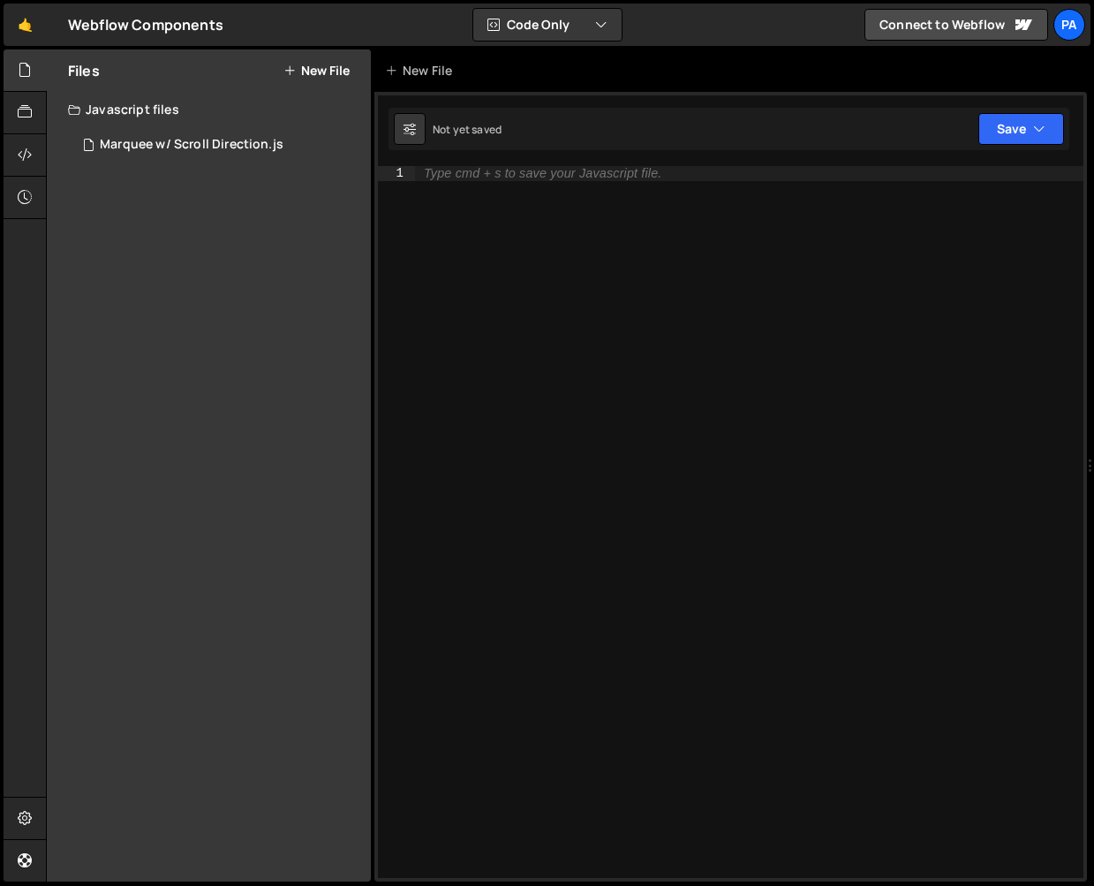
click at [553, 223] on div "Type cmd + s to save your Javascript file." at bounding box center [749, 536] width 669 height 741
paste textarea "<script>"
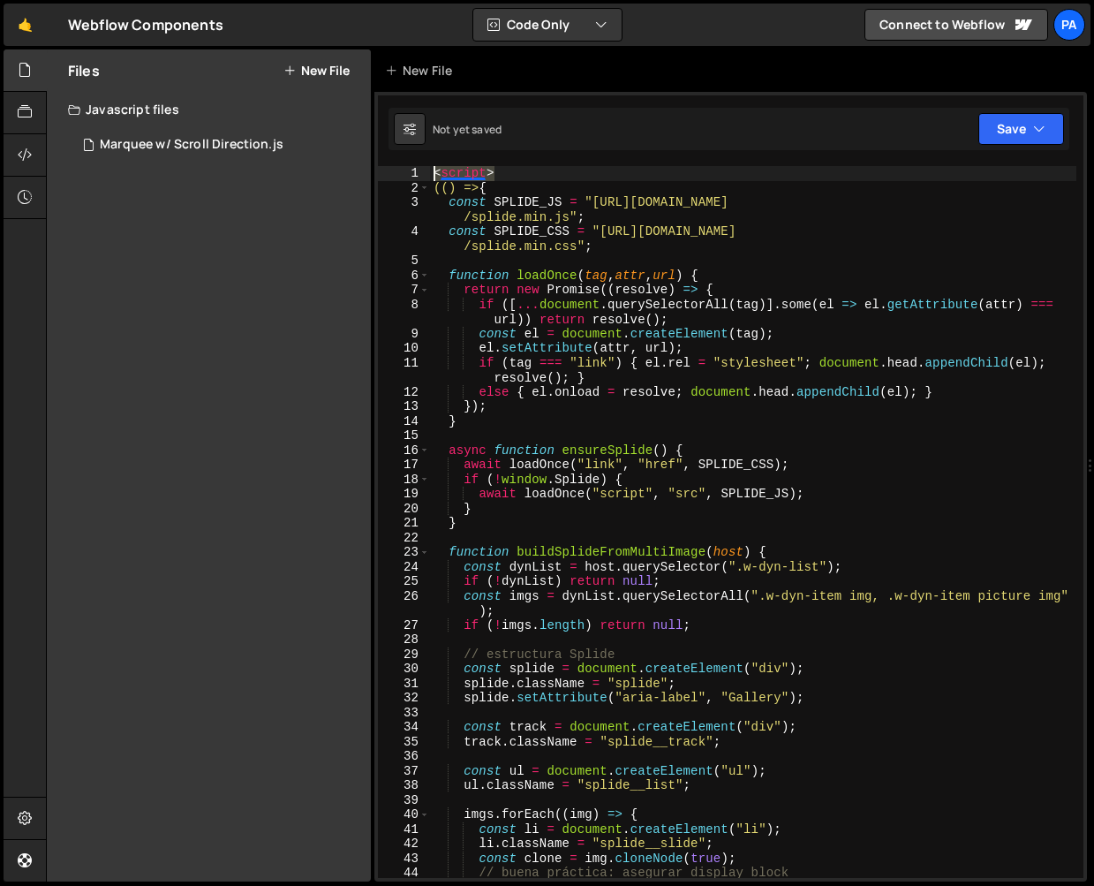
drag, startPoint x: 505, startPoint y: 177, endPoint x: 409, endPoint y: 172, distance: 96.4
click at [409, 172] on div "1 2 3 4 5 6 7 8 9 10 11 12 13 14 15 16 17 18 19 20 21 22 23 24 25 26 27 28 29 3…" at bounding box center [731, 522] width 706 height 712
type textarea "<script>"
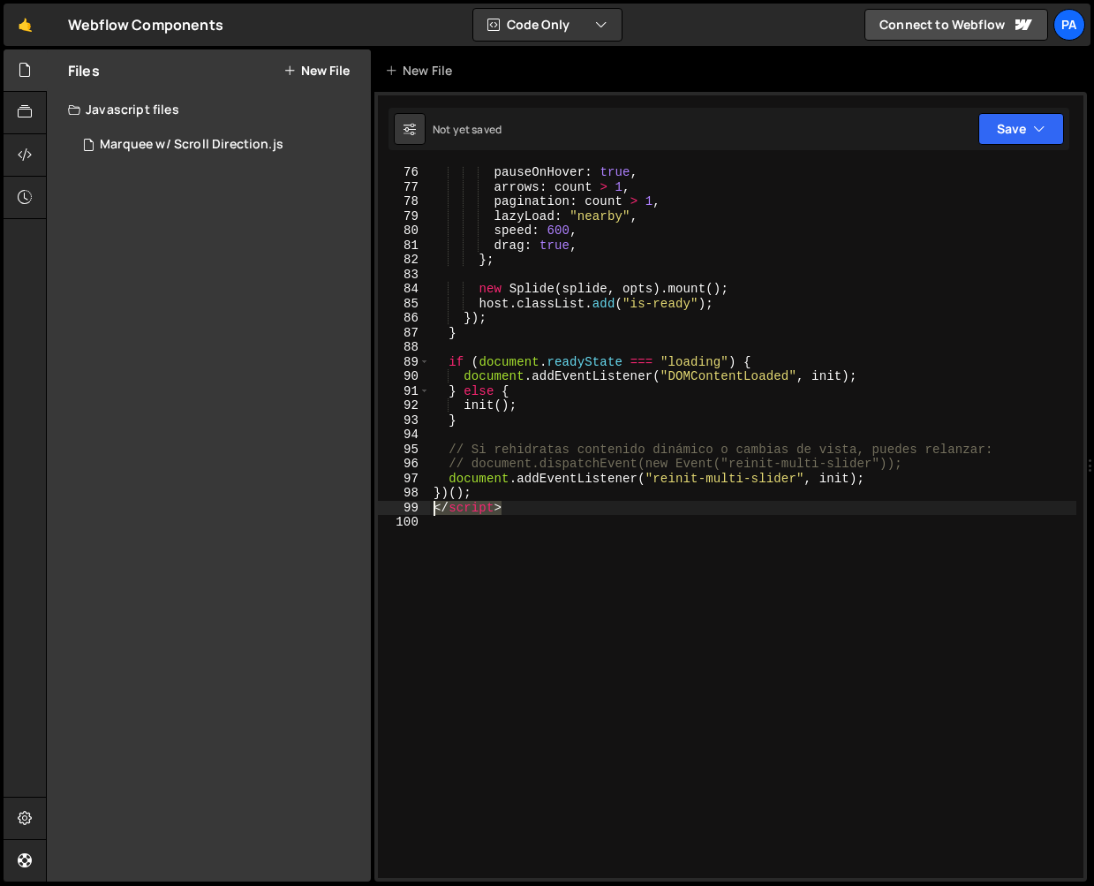
drag, startPoint x: 546, startPoint y: 510, endPoint x: 428, endPoint y: 510, distance: 117.5
click at [428, 510] on div "76 77 78 79 80 81 82 83 84 85 86 87 88 89 90 91 92 93 94 95 96 97 98 99 100 pau…" at bounding box center [731, 522] width 706 height 712
type textarea "</script>"
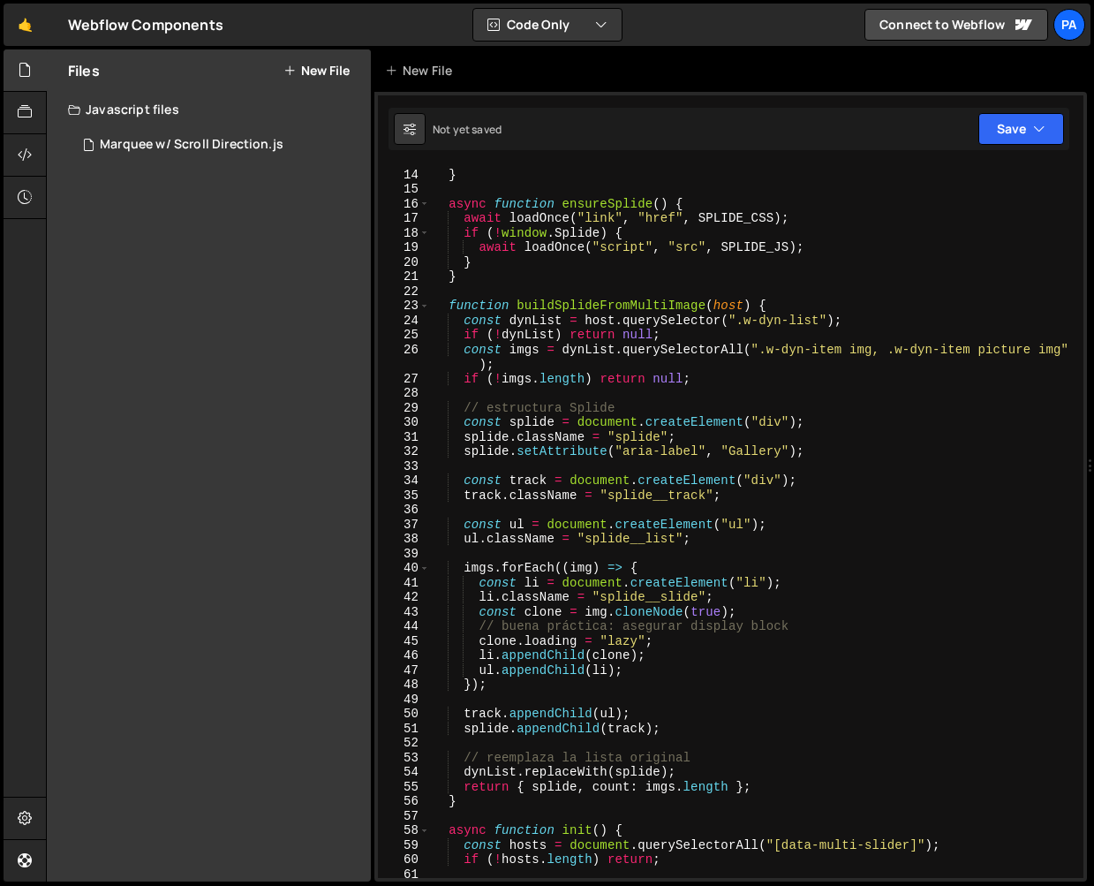
scroll to position [0, 0]
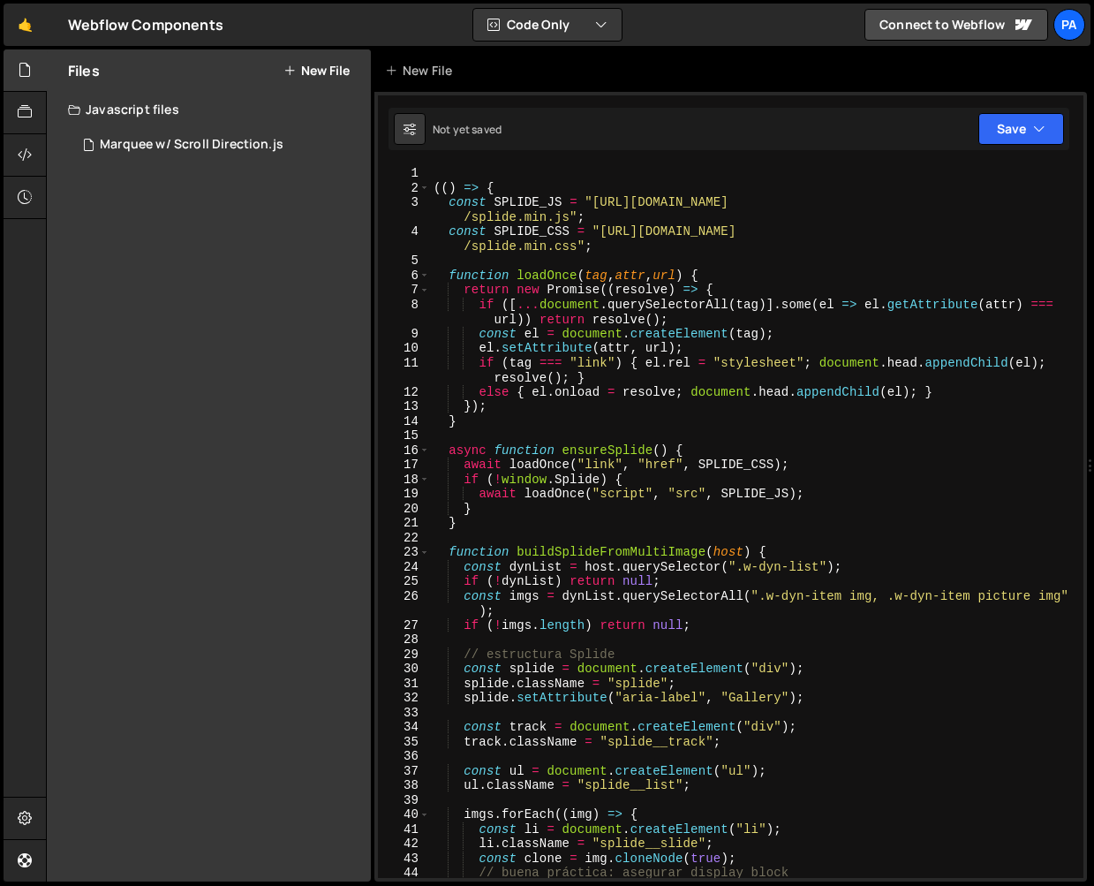
drag, startPoint x: 433, startPoint y: 79, endPoint x: 957, endPoint y: 129, distance: 526.9
click at [944, 129] on div "Debug Explain Copy New File Not yet saved Upgrade to Edit Save S Not saved S G …" at bounding box center [730, 465] width 713 height 833
click at [991, 130] on button "Save" at bounding box center [1022, 129] width 86 height 32
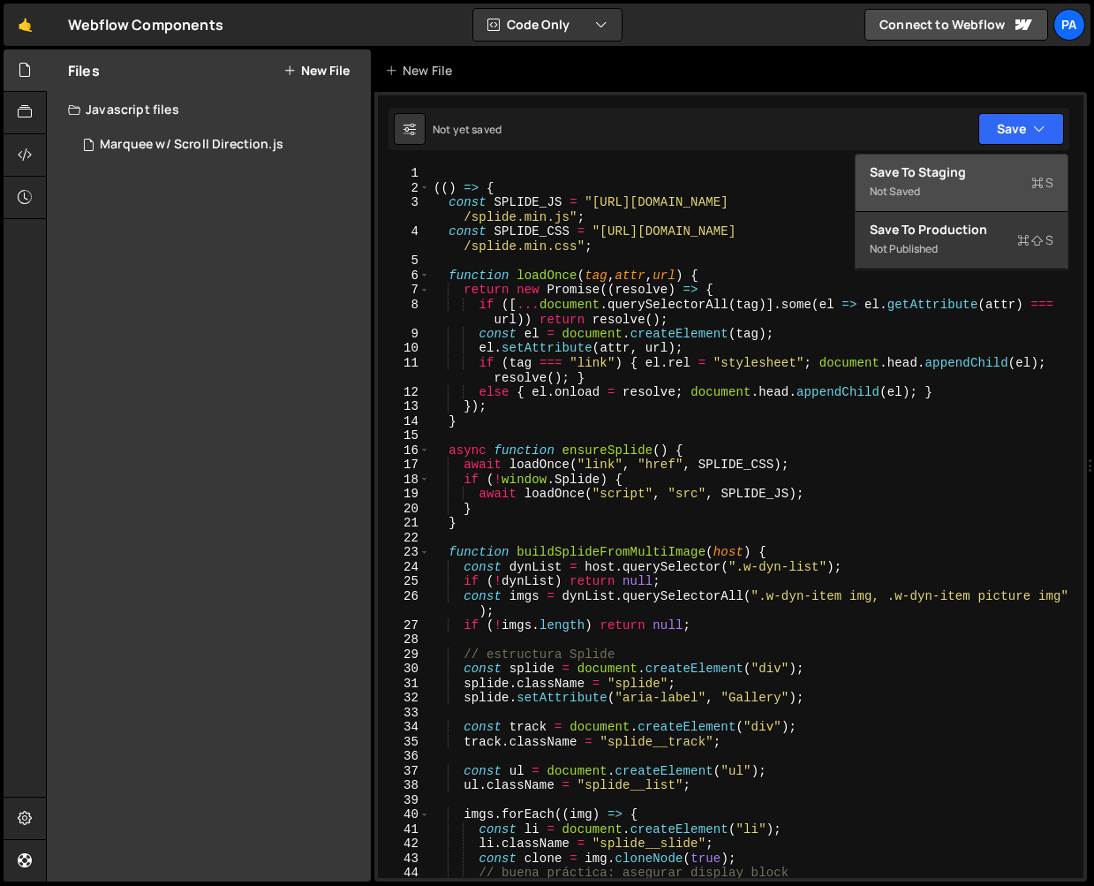
click at [962, 178] on div "Save to Staging S" at bounding box center [962, 172] width 184 height 18
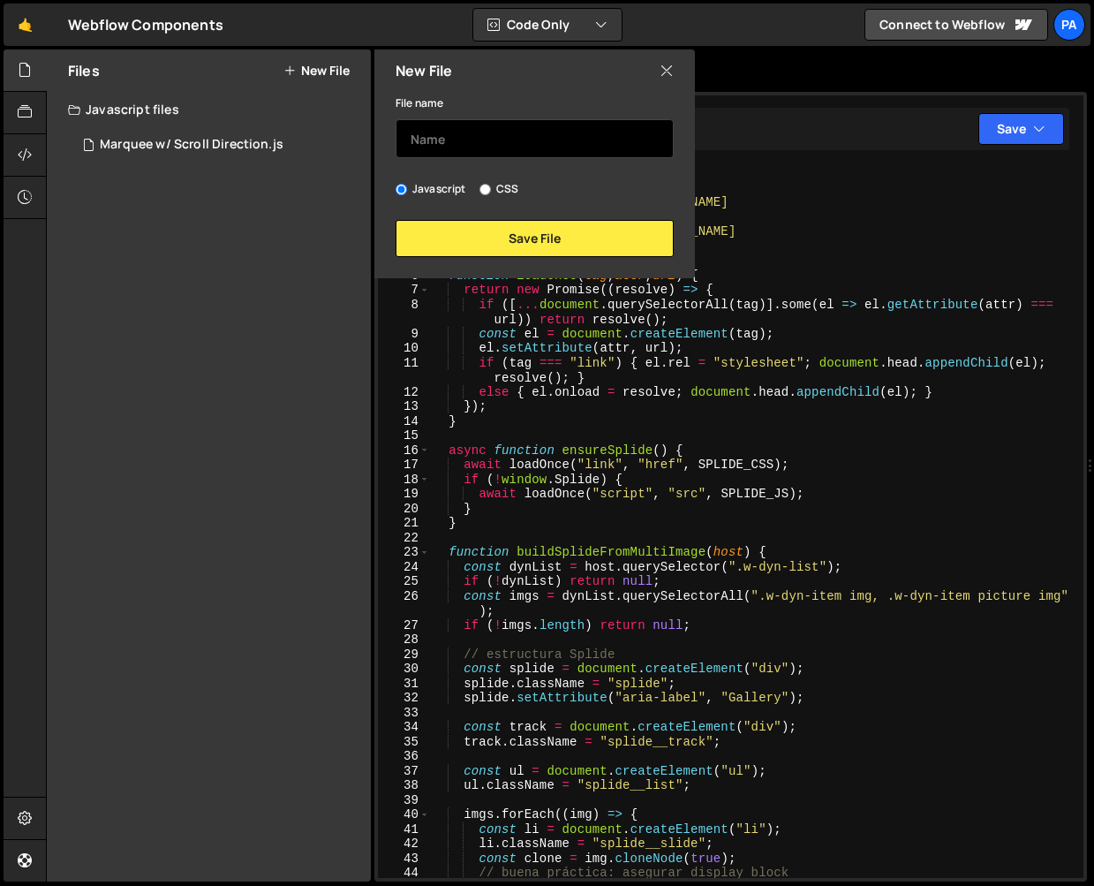
click at [604, 135] on input "text" at bounding box center [535, 138] width 278 height 39
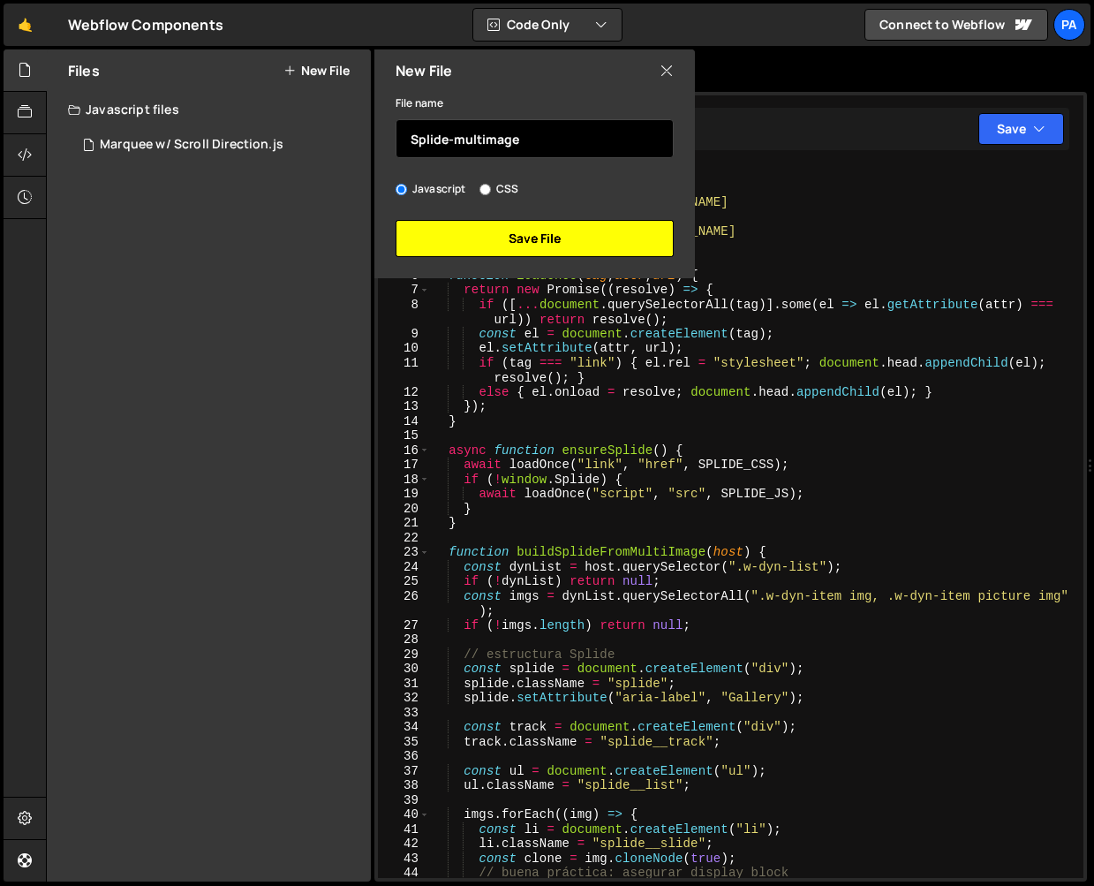
type input "Splide-multimage"
click at [614, 226] on button "Save File" at bounding box center [535, 238] width 278 height 37
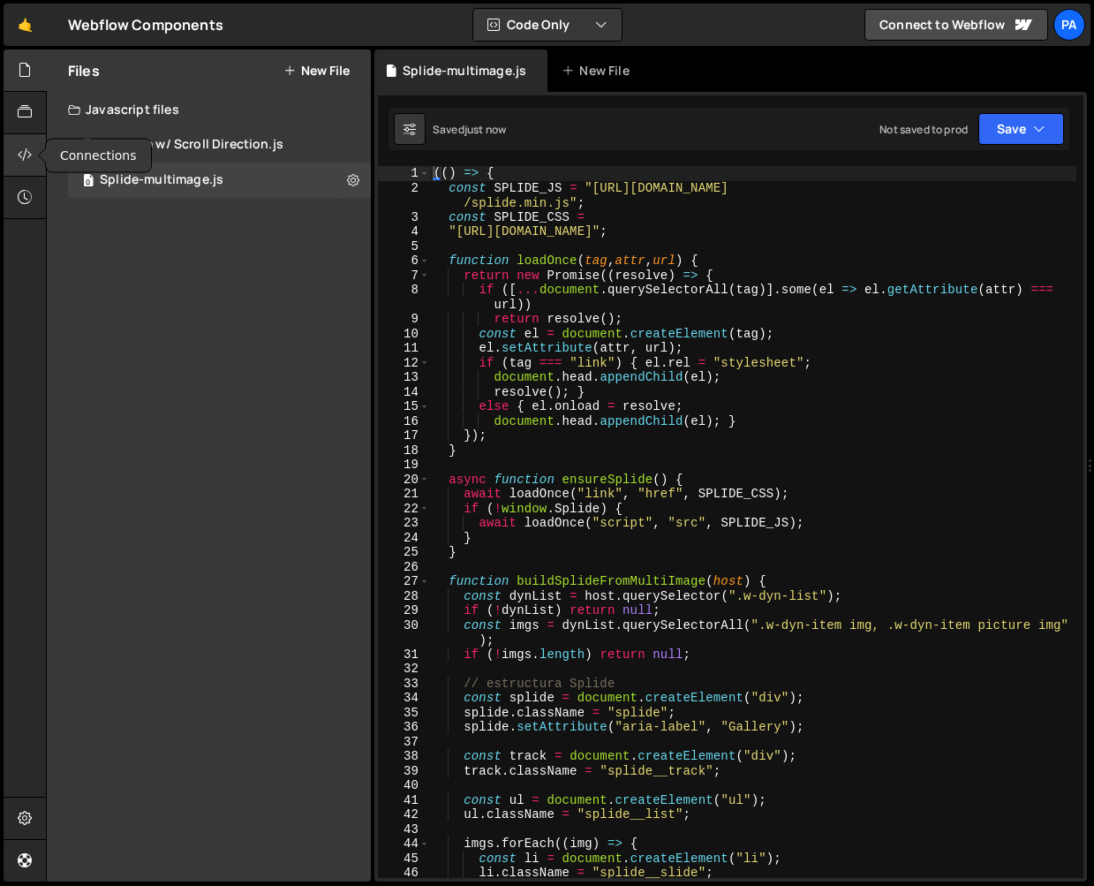
click at [29, 155] on icon at bounding box center [25, 154] width 14 height 19
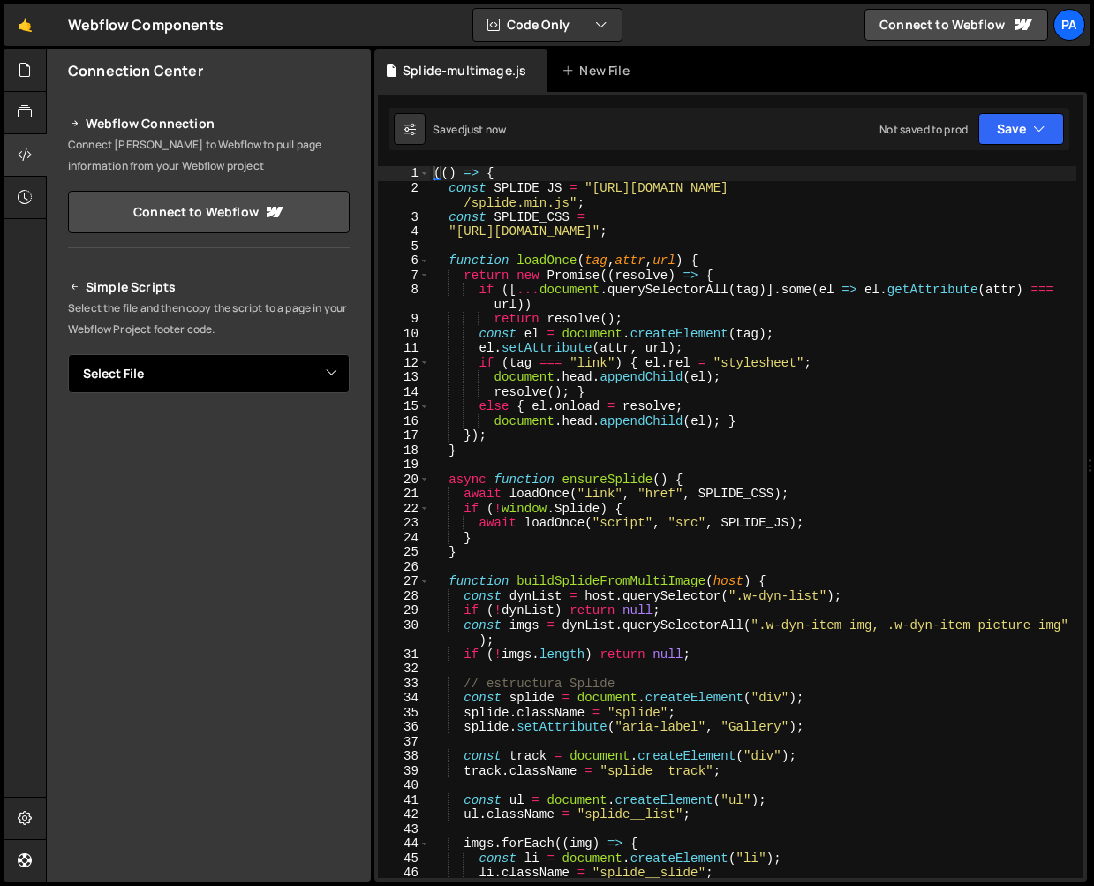
click at [323, 377] on select "Select File Marquee w/ Scroll Direction.[PERSON_NAME]-multimage.js" at bounding box center [209, 373] width 282 height 39
select select "45299"
click at [68, 354] on select "Select File Marquee w/ Scroll Direction.[PERSON_NAME]-multimage.js" at bounding box center [209, 373] width 282 height 39
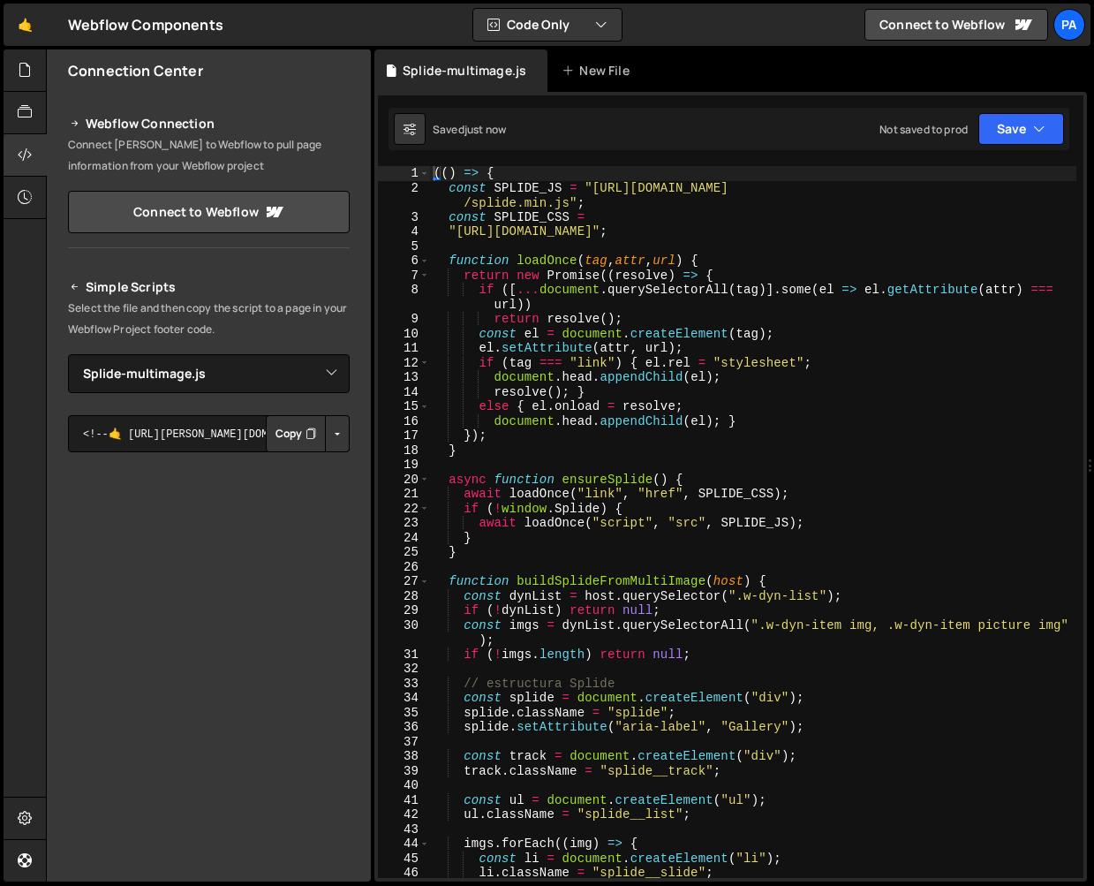
click at [338, 427] on button "Button group with nested dropdown" at bounding box center [337, 433] width 25 height 37
click at [305, 465] on link "Copy Staging js" at bounding box center [275, 467] width 147 height 25
click at [1014, 133] on button "Save" at bounding box center [1022, 129] width 86 height 32
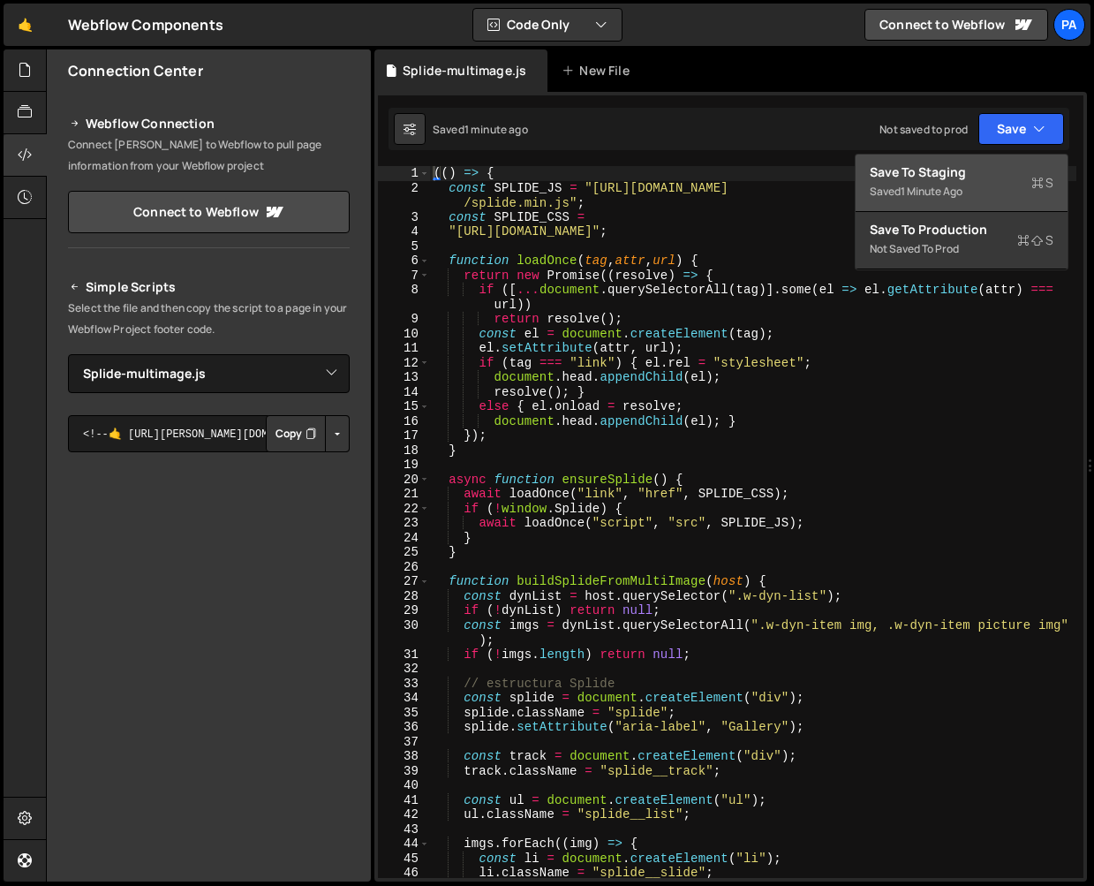
click at [981, 173] on div "Save to Staging S" at bounding box center [962, 172] width 184 height 18
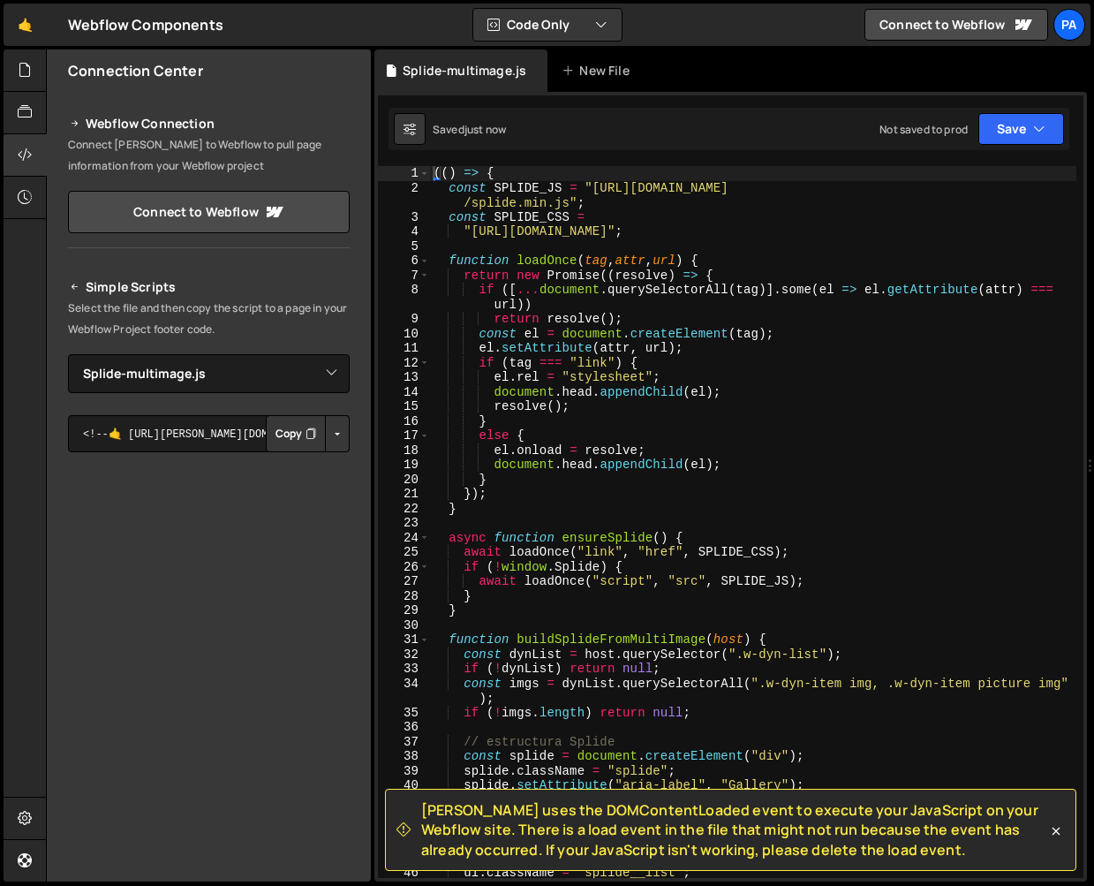
click at [469, 227] on div "(( ) => { const SPLIDE_JS = "[URL][DOMAIN_NAME] /splide.min.js" ; const SPLIDE_…" at bounding box center [753, 536] width 646 height 741
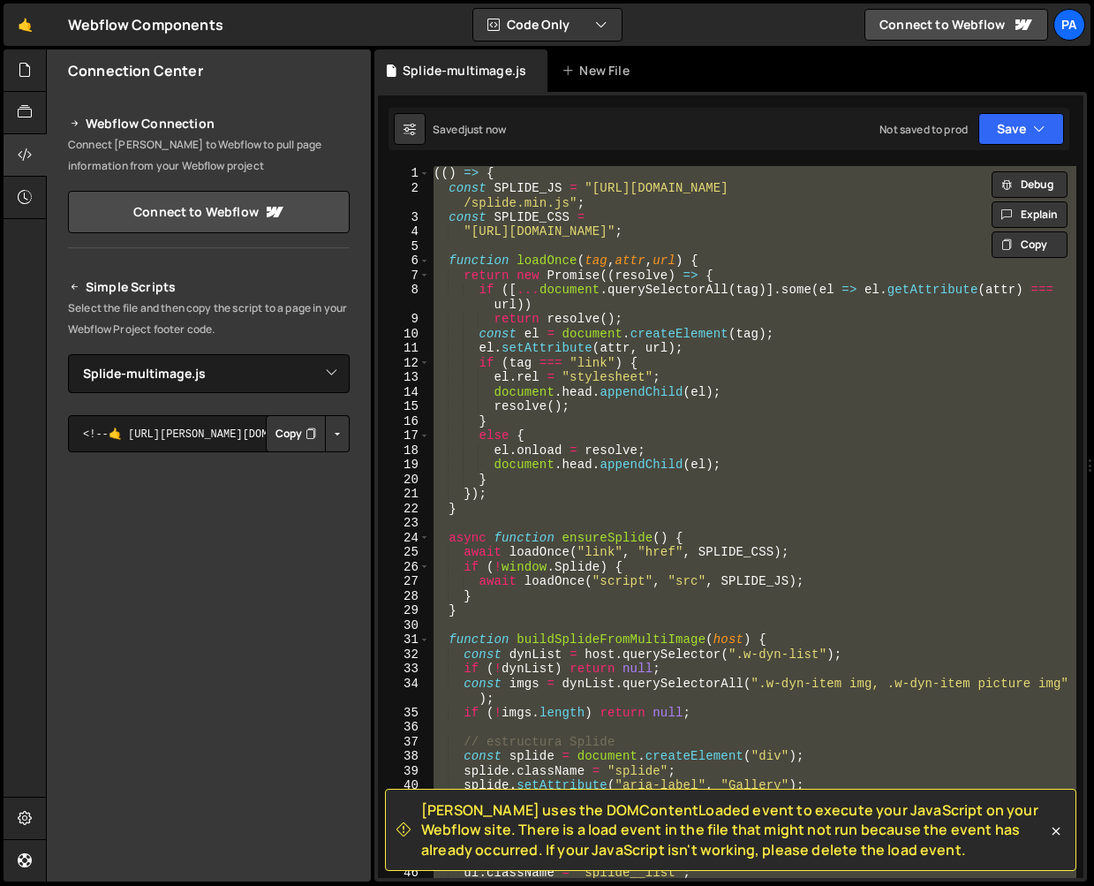
click at [710, 825] on span "[PERSON_NAME] uses the DOMContentLoaded event to execute your JavaScript on you…" at bounding box center [734, 829] width 626 height 59
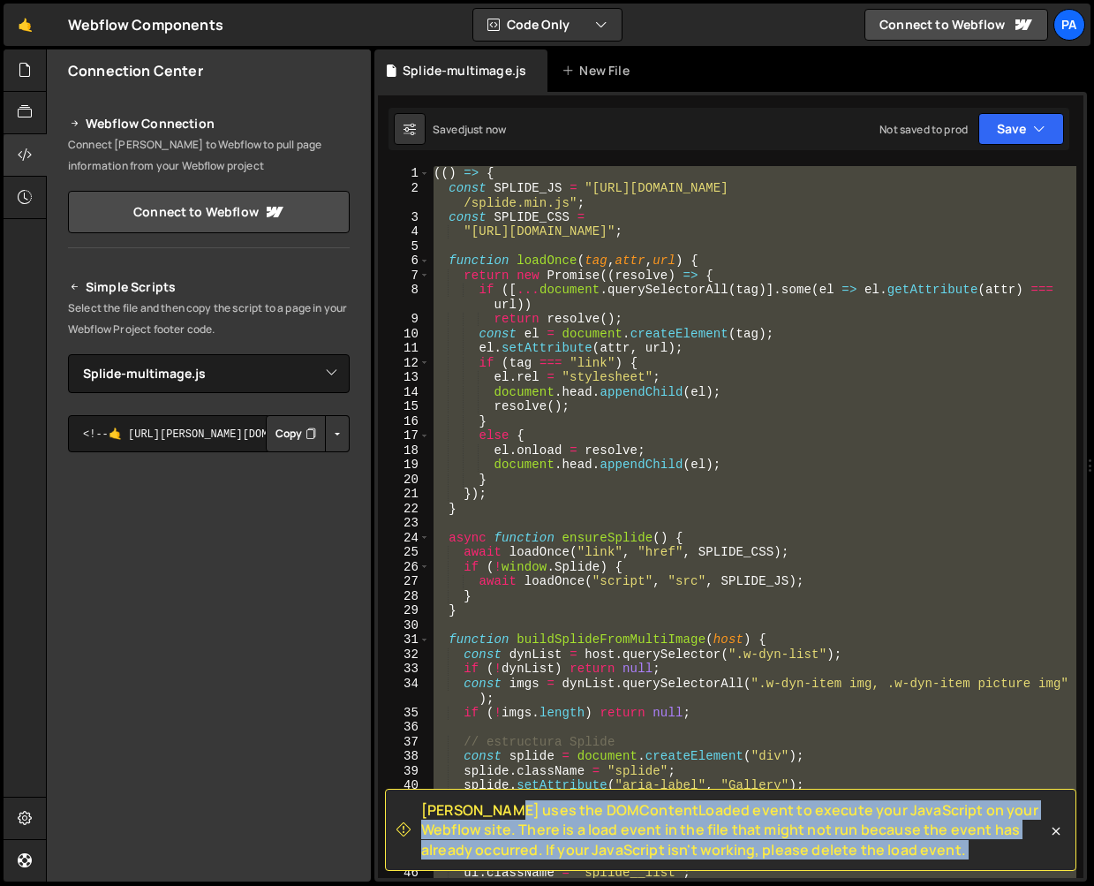
click at [710, 825] on span "[PERSON_NAME] uses the DOMContentLoaded event to execute your JavaScript on you…" at bounding box center [734, 829] width 626 height 59
copy div "Loremi dolo sit AMETconsecTetura elits do eiusmod temp InciDidunt ut labo Etdol…"
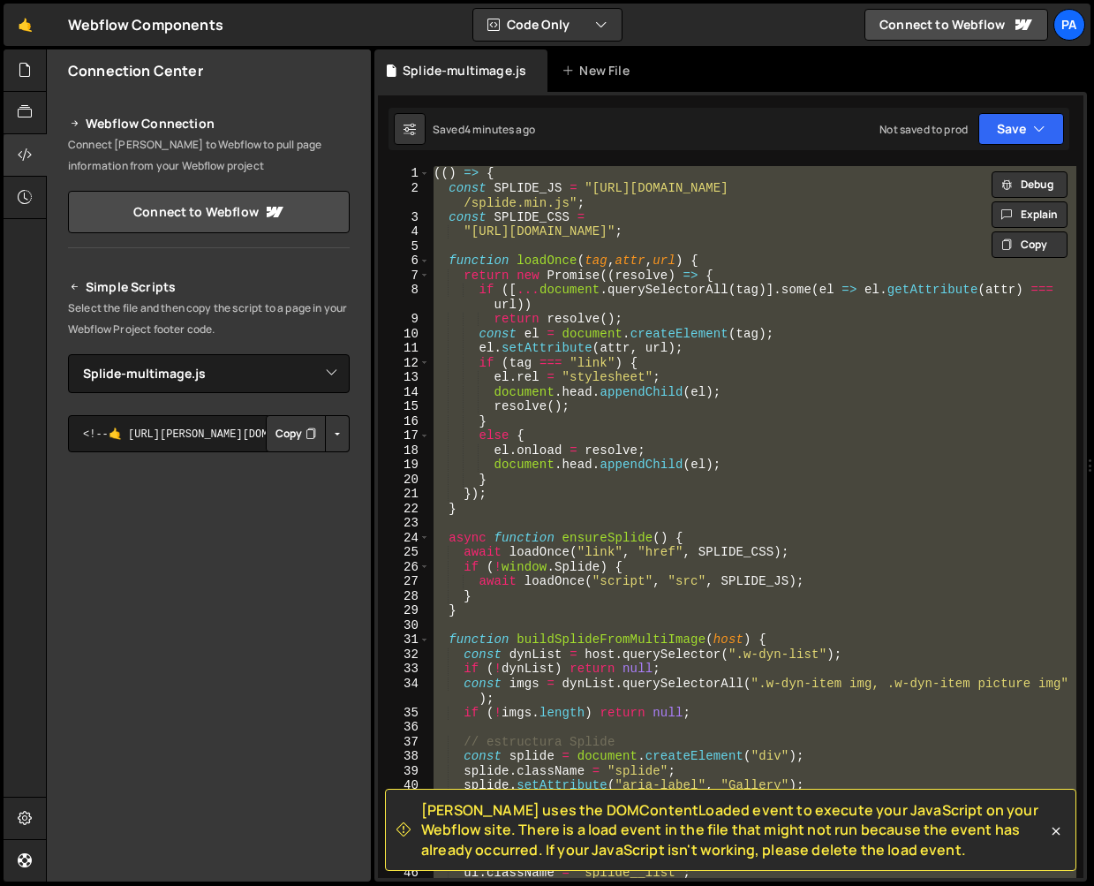
click at [962, 370] on div "(( ) => { const SPLIDE_JS = "[URL][DOMAIN_NAME] /splide.min.js" ; const SPLIDE_…" at bounding box center [753, 522] width 646 height 712
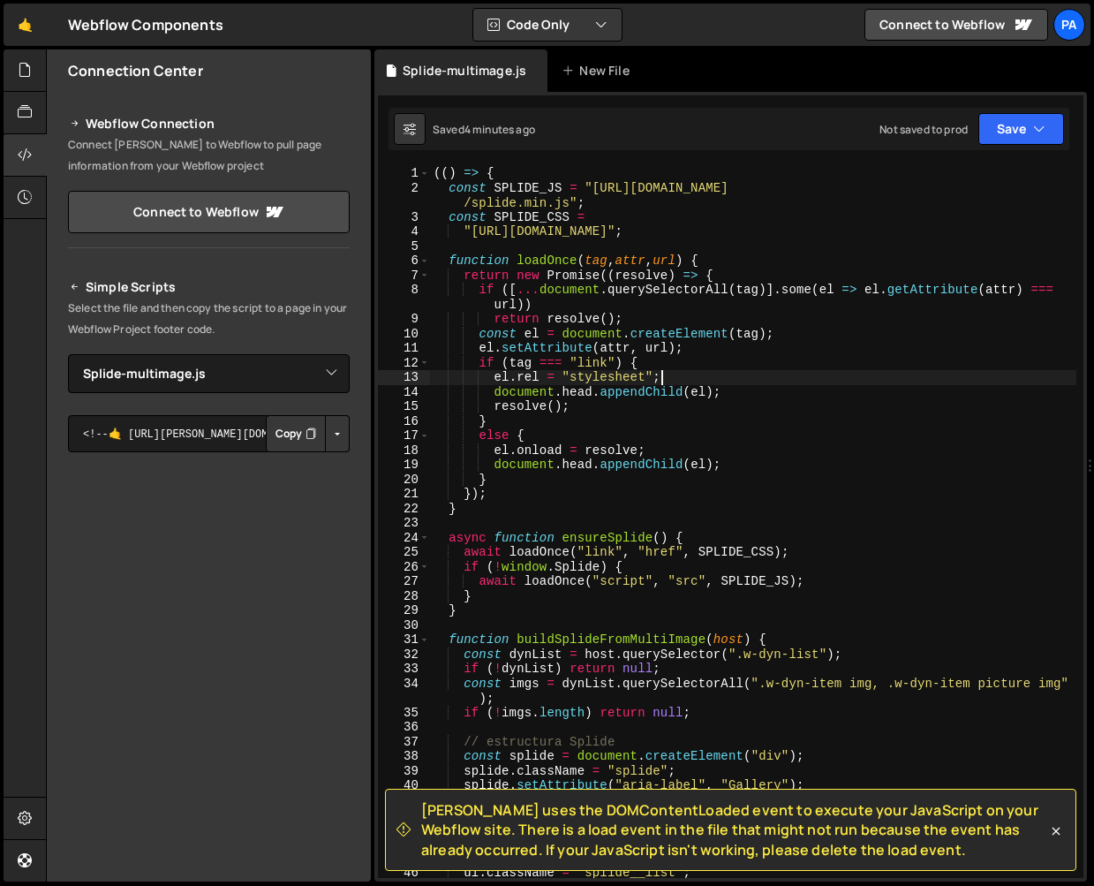
type textarea "})();"
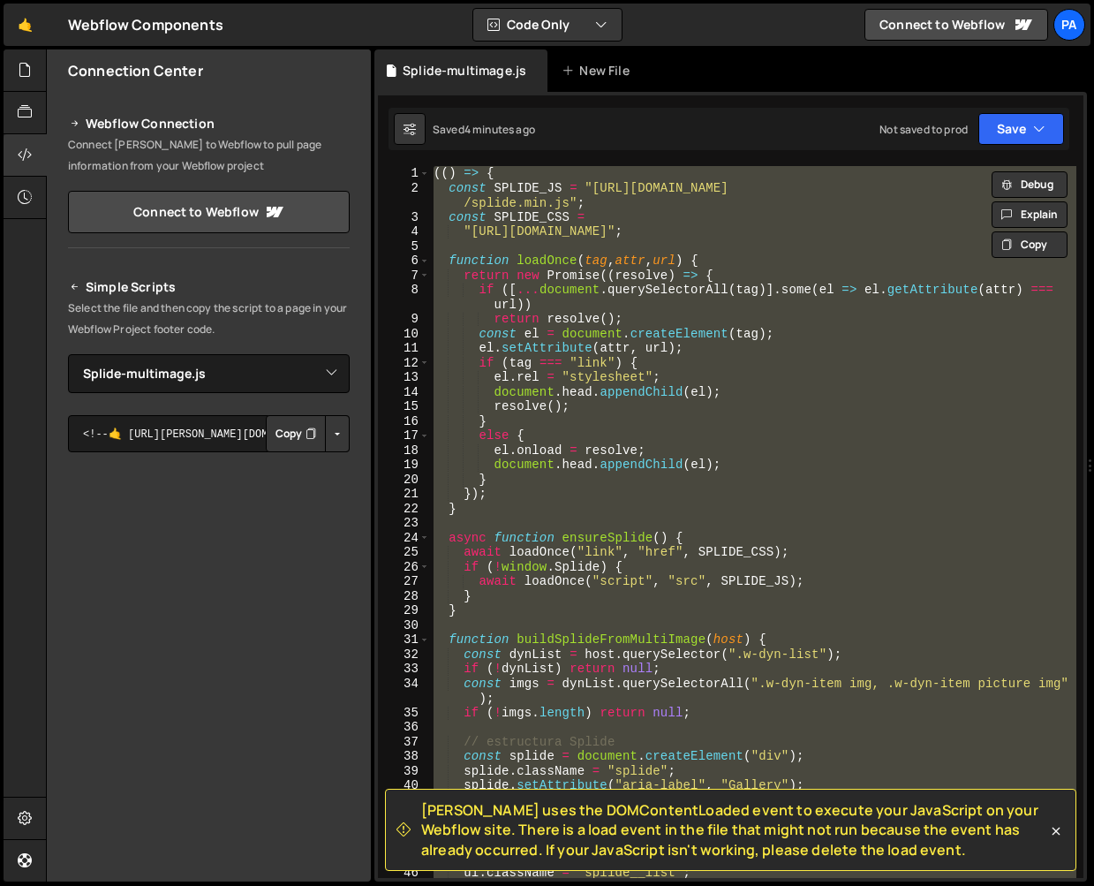
paste textarea
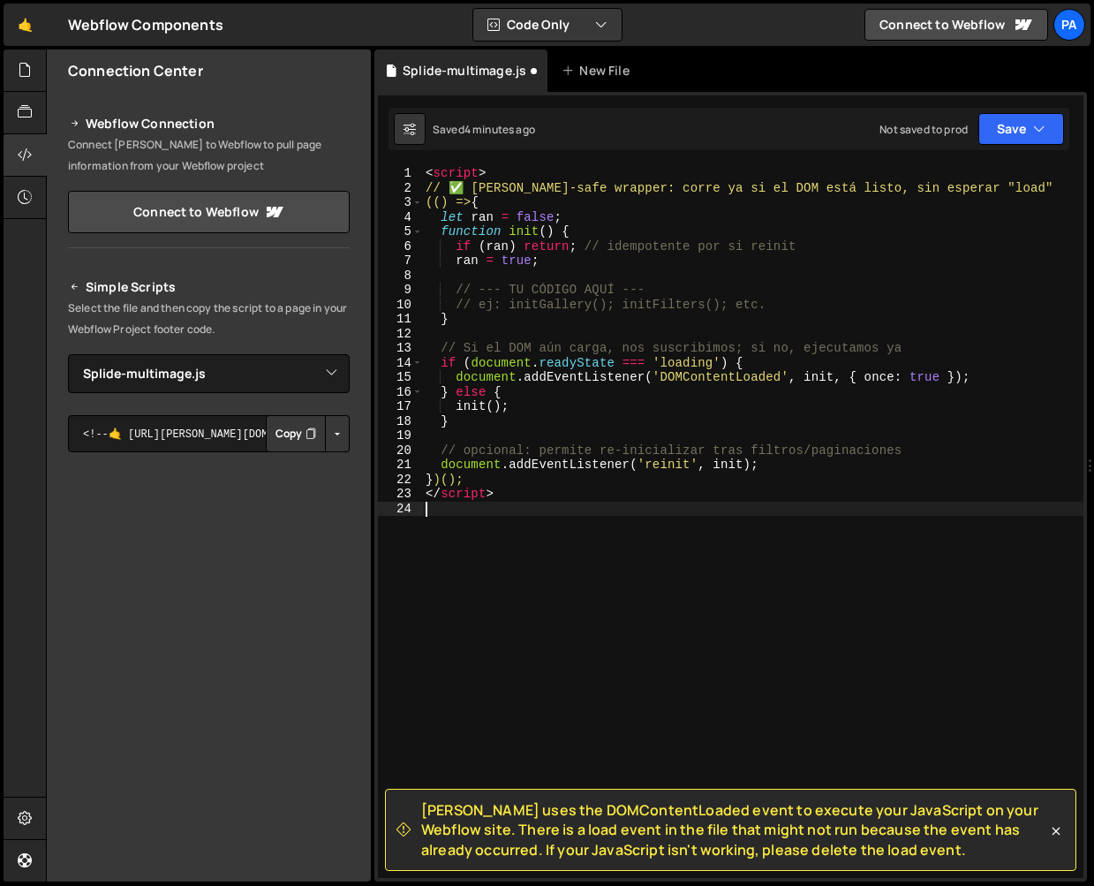
type textarea "})();"
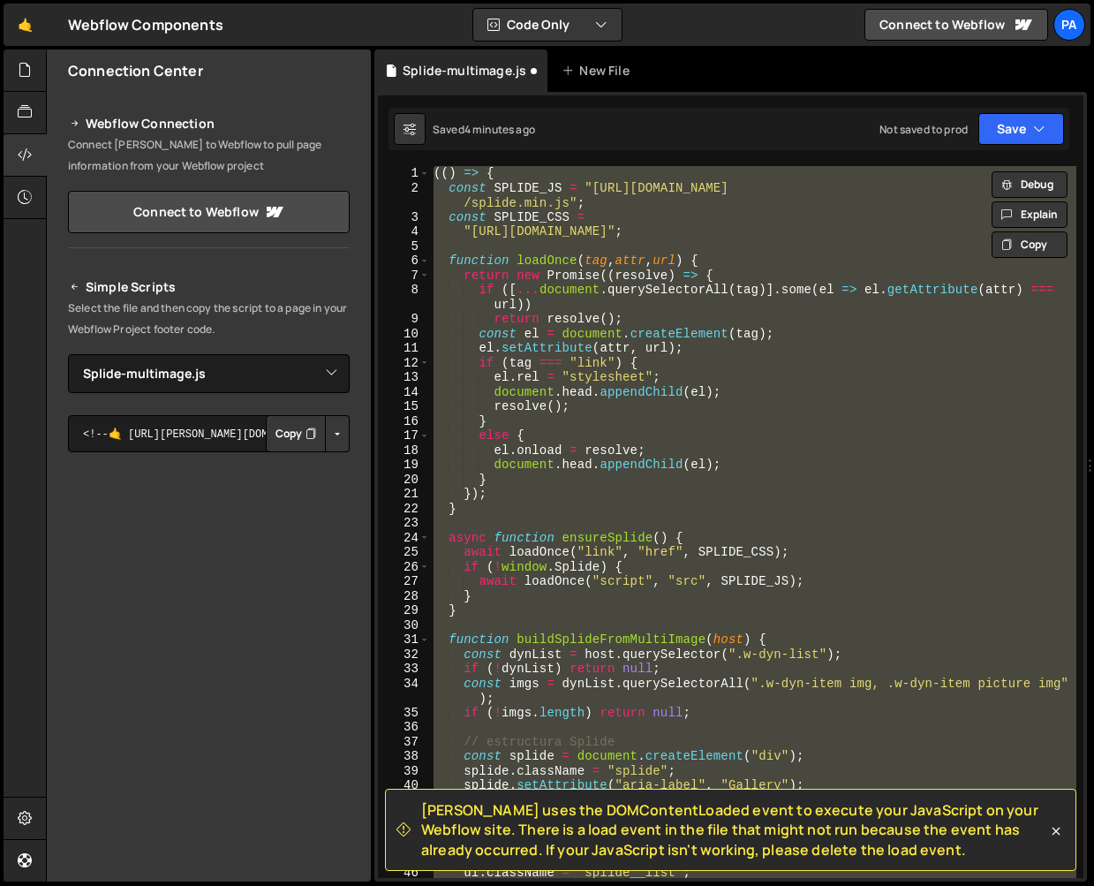
click at [472, 245] on div "(( ) => { const SPLIDE_JS = "[URL][DOMAIN_NAME] /splide.min.js" ; const SPLIDE_…" at bounding box center [753, 522] width 646 height 712
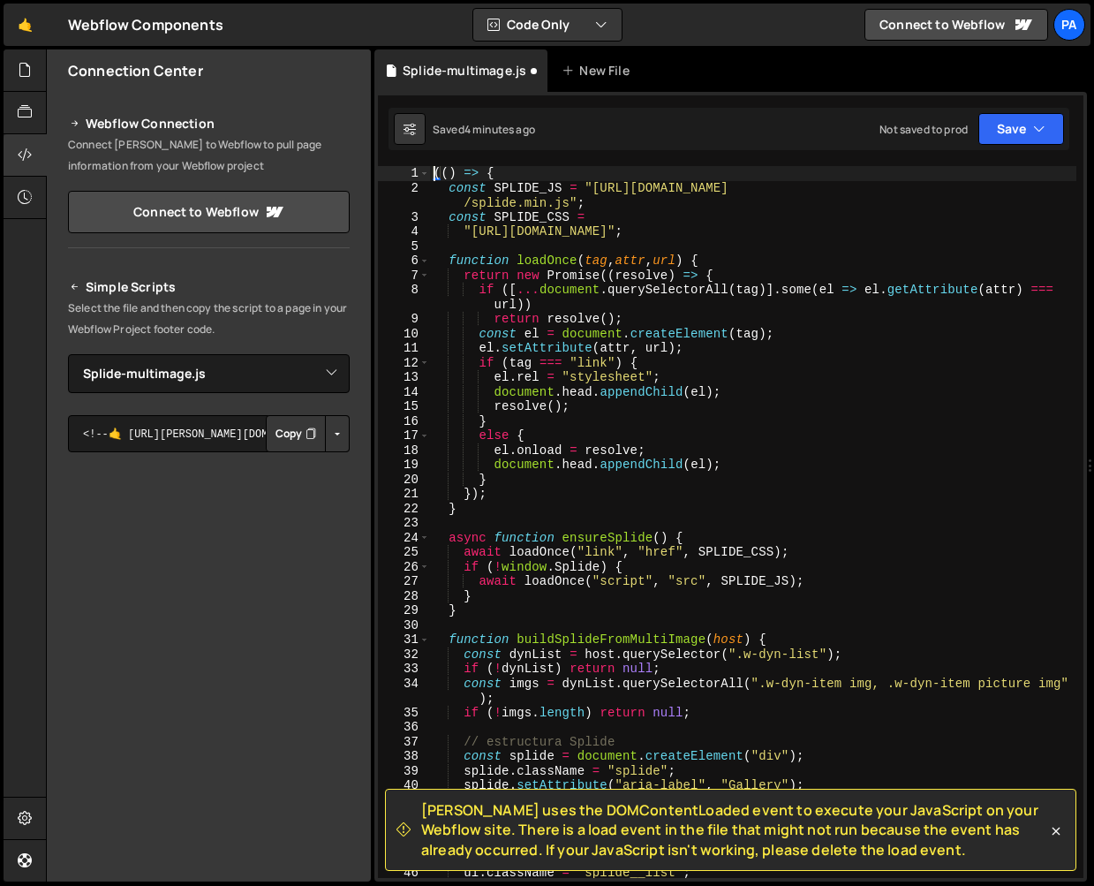
click at [435, 173] on div "(( ) => { const SPLIDE_JS = "[URL][DOMAIN_NAME] /splide.min.js" ; const SPLIDE_…" at bounding box center [753, 536] width 646 height 741
click at [771, 486] on div "(( ) => { const SPLIDE_JS = "[URL][DOMAIN_NAME] /splide.min.js" ; const SPLIDE_…" at bounding box center [753, 536] width 646 height 741
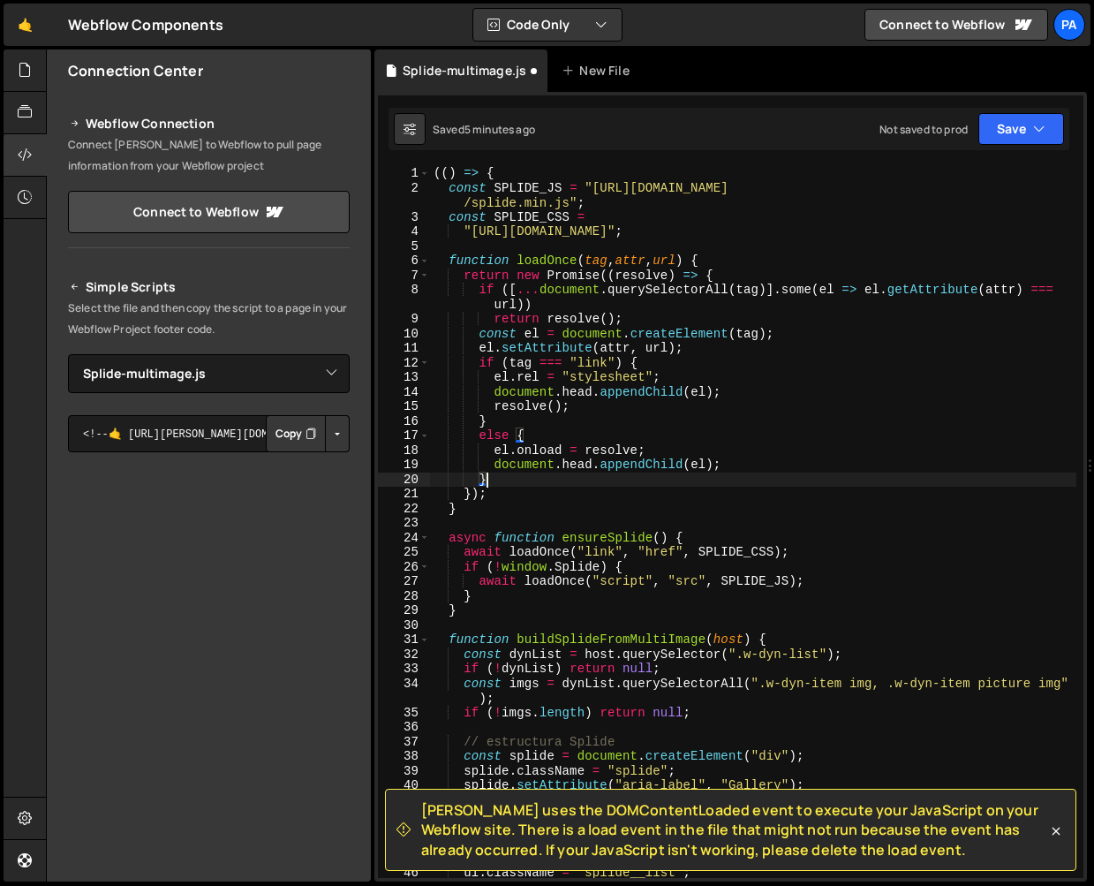
type textarea "})();"
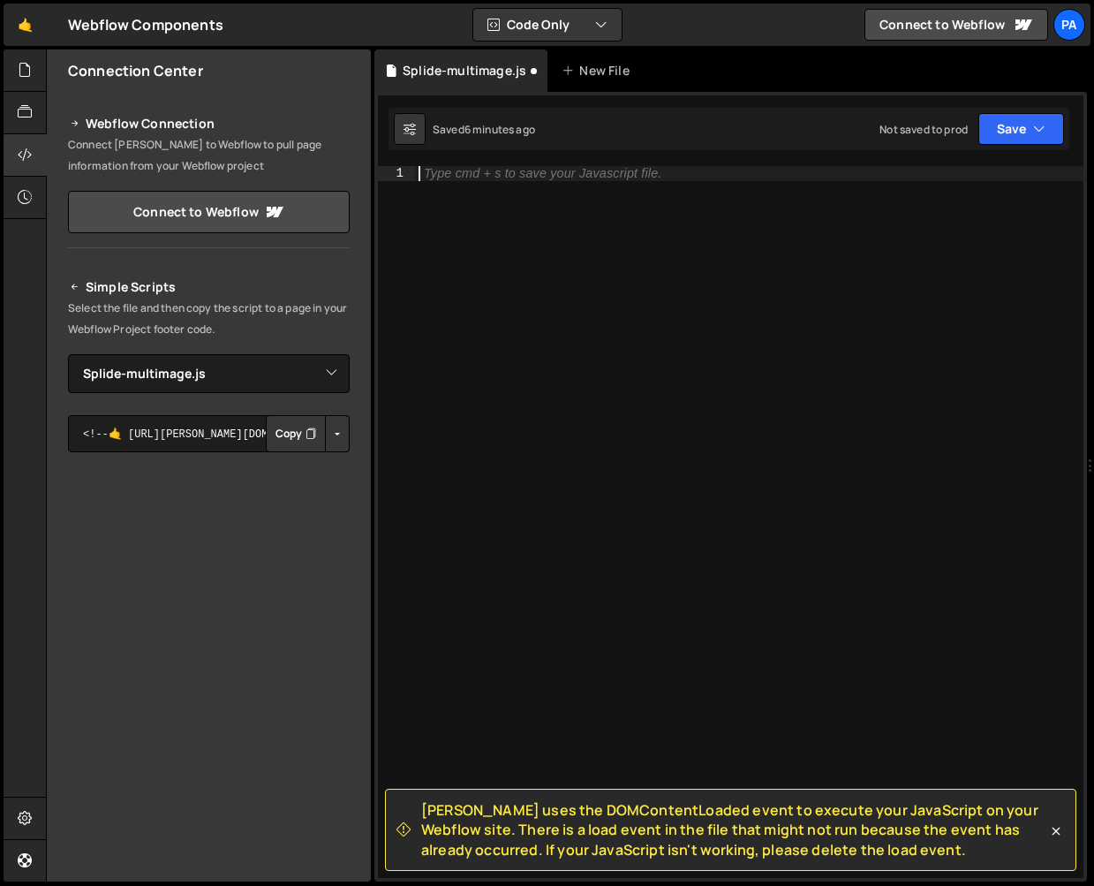
click at [560, 313] on div "Type cmd + s to save your Javascript file." at bounding box center [749, 536] width 669 height 741
paste textarea "})();"
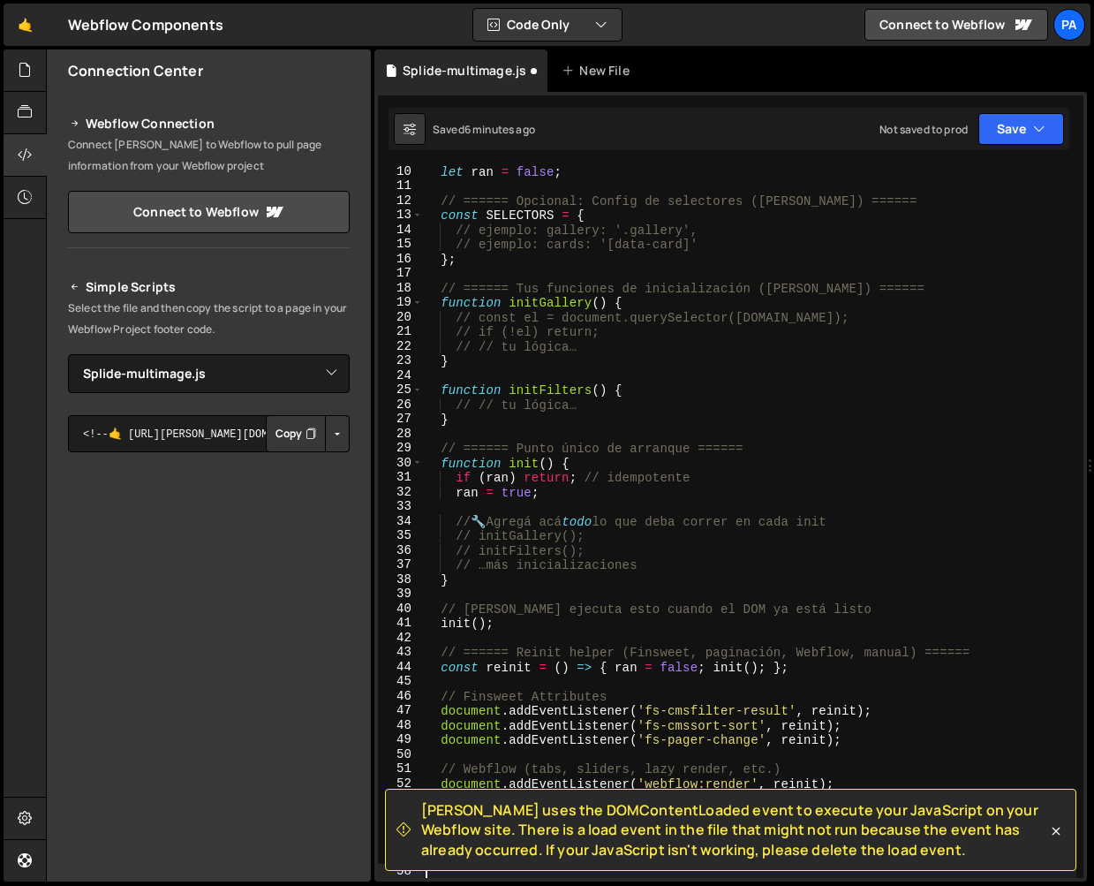
scroll to position [133, 0]
type textarea "})();"
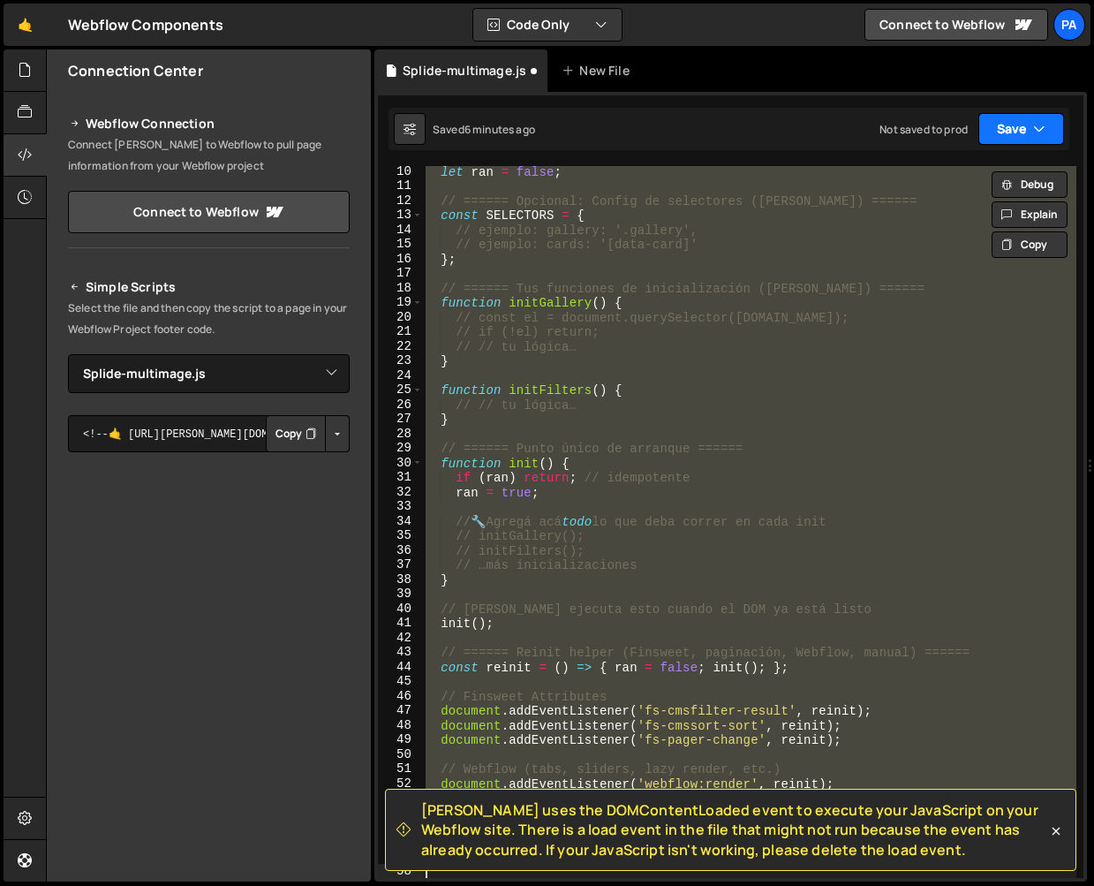
click at [1027, 118] on button "Save" at bounding box center [1022, 129] width 86 height 32
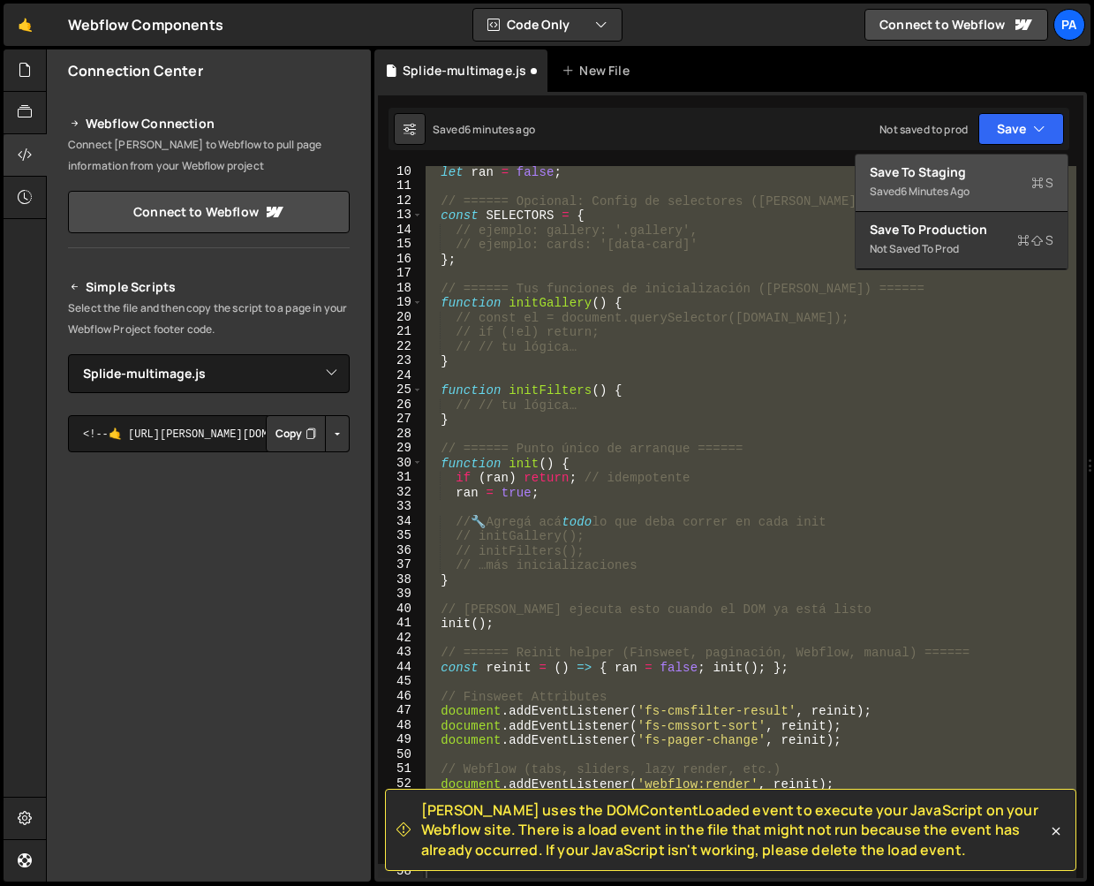
click at [968, 178] on div "Save to Staging S" at bounding box center [962, 172] width 184 height 18
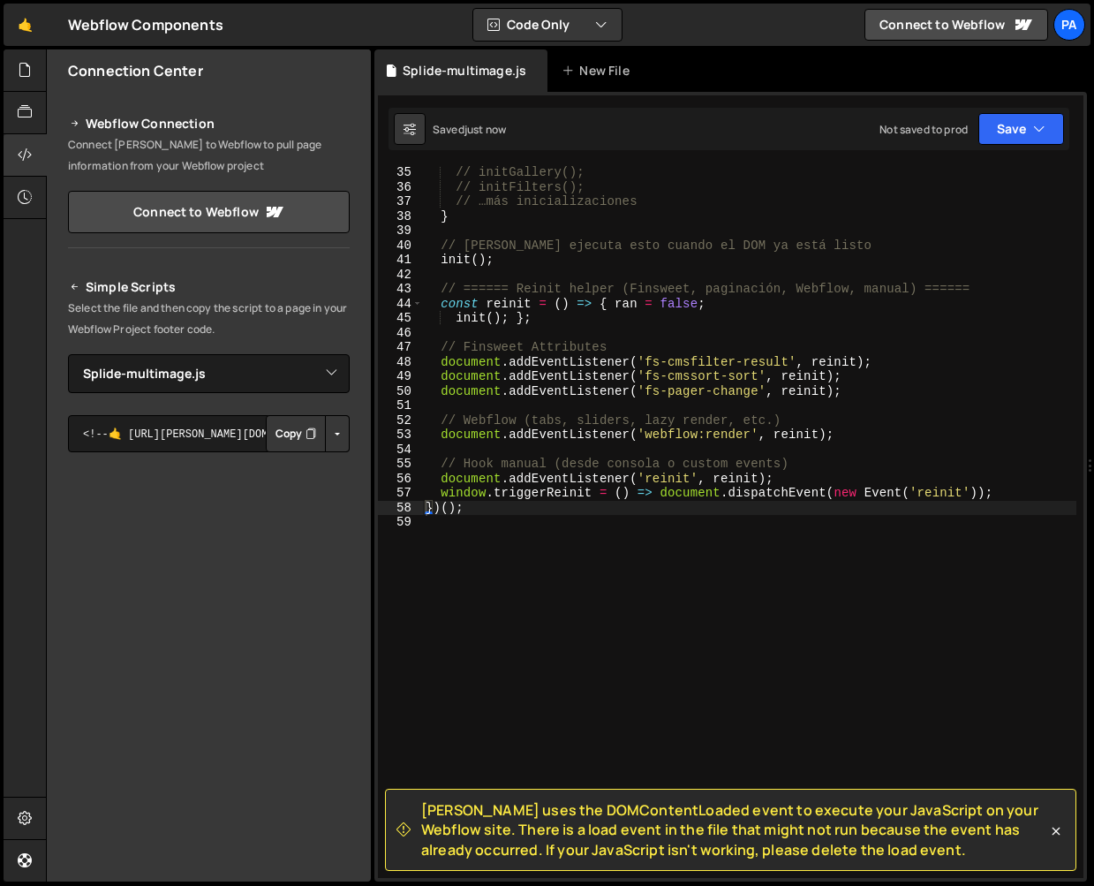
scroll to position [496, 0]
click at [998, 130] on button "Save" at bounding box center [1022, 129] width 86 height 32
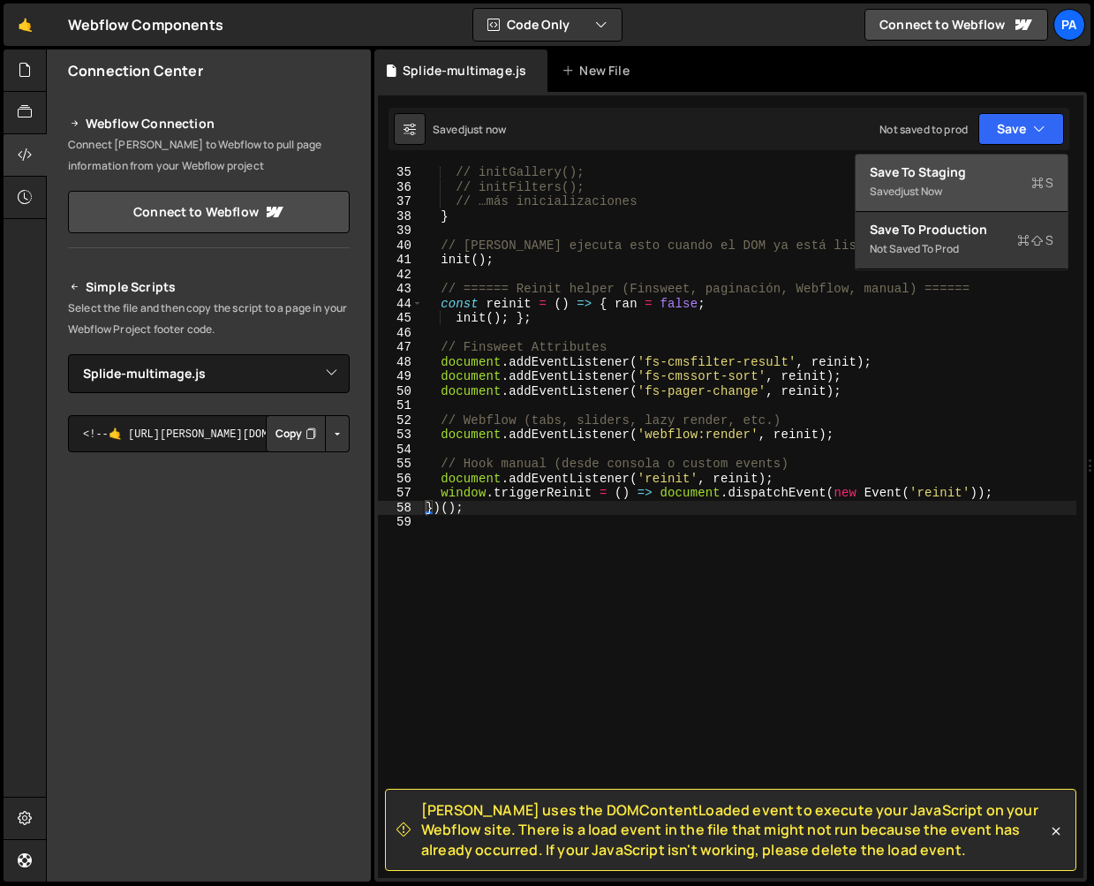
click at [980, 170] on div "Save to Staging S" at bounding box center [962, 172] width 184 height 18
